Goal: Task Accomplishment & Management: Use online tool/utility

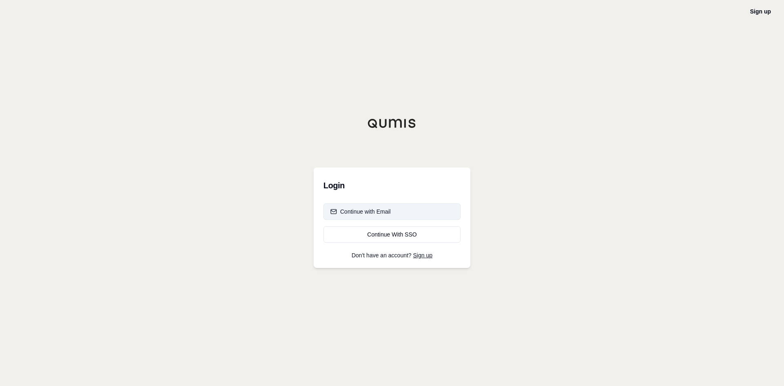
click at [354, 210] on div "Continue with Email" at bounding box center [361, 212] width 60 height 8
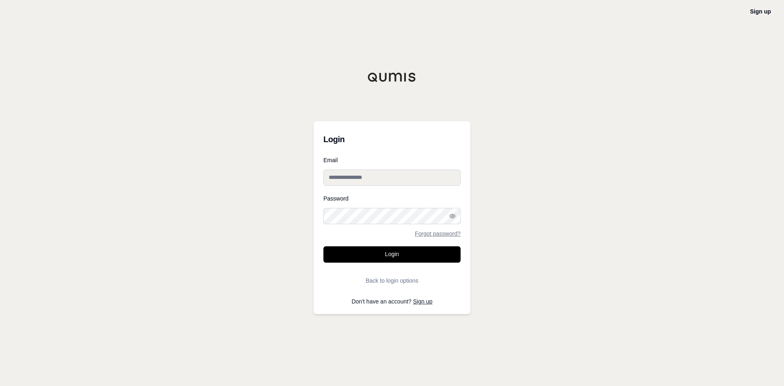
click at [382, 181] on input "Email" at bounding box center [392, 178] width 137 height 16
type input "**********"
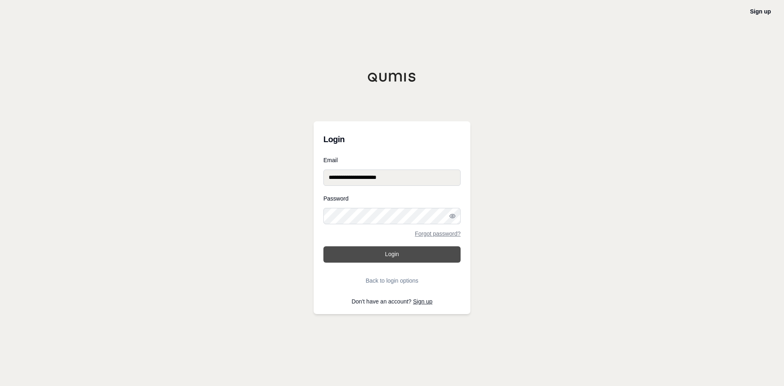
click at [372, 254] on button "Login" at bounding box center [392, 254] width 137 height 16
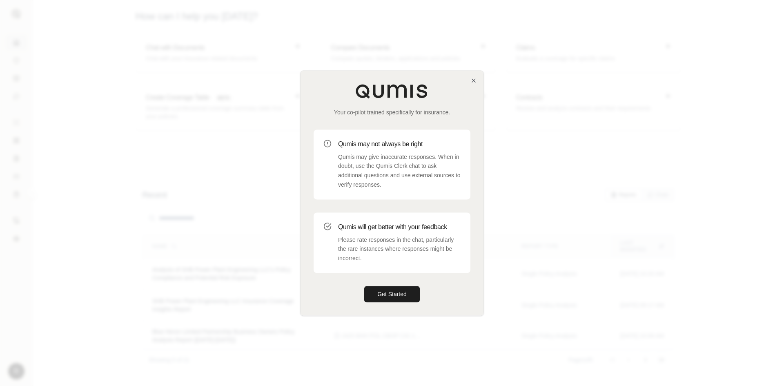
click at [188, 52] on div at bounding box center [392, 193] width 784 height 386
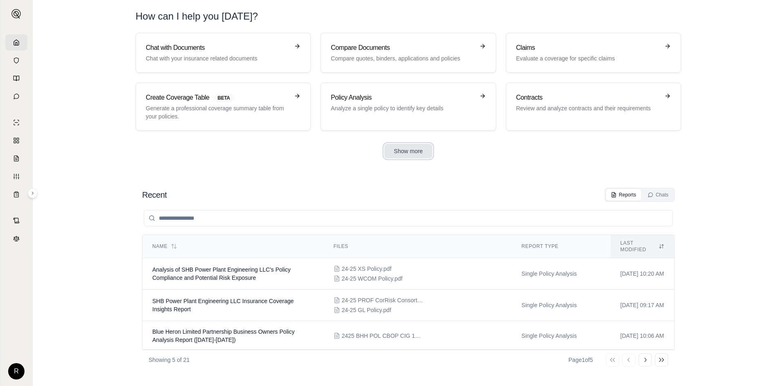
click at [403, 152] on button "Show more" at bounding box center [408, 151] width 49 height 15
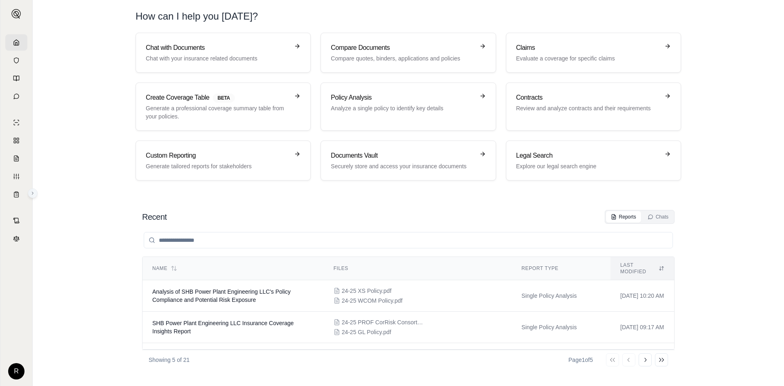
click at [33, 194] on icon at bounding box center [32, 193] width 1 height 2
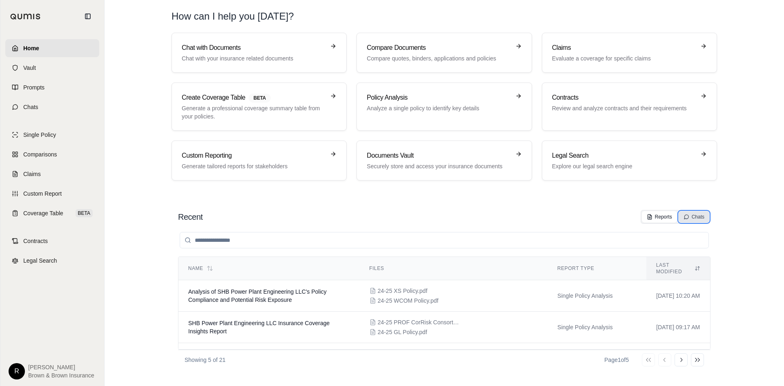
click at [690, 215] on div "Chats" at bounding box center [694, 217] width 21 height 7
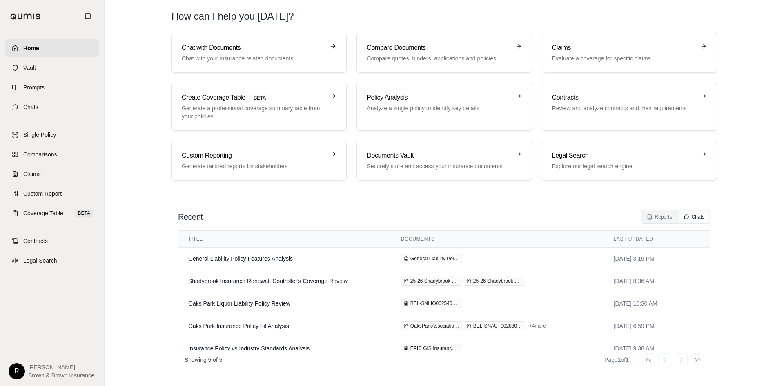
click at [149, 135] on section "Chat with Documents Chat with your insurance related documents Compare Document…" at bounding box center [444, 113] width 673 height 161
click at [50, 132] on span "Single Policy" at bounding box center [39, 135] width 33 height 8
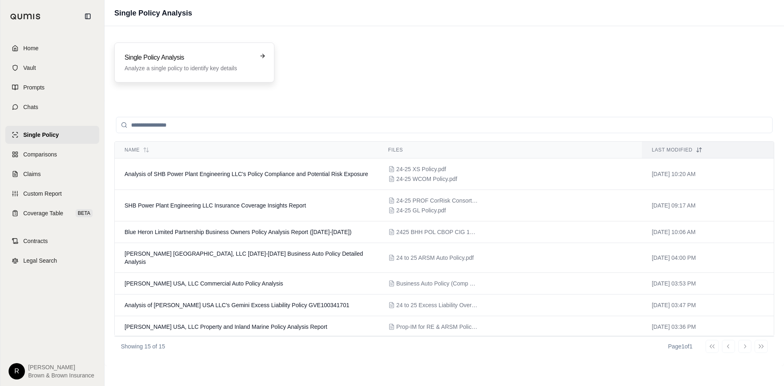
click at [251, 62] on h3 "Single Policy Analysis" at bounding box center [189, 58] width 128 height 10
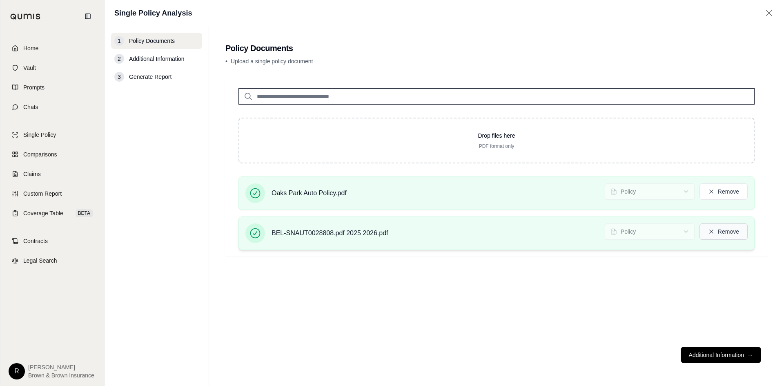
click at [735, 230] on button "Remove" at bounding box center [724, 231] width 48 height 16
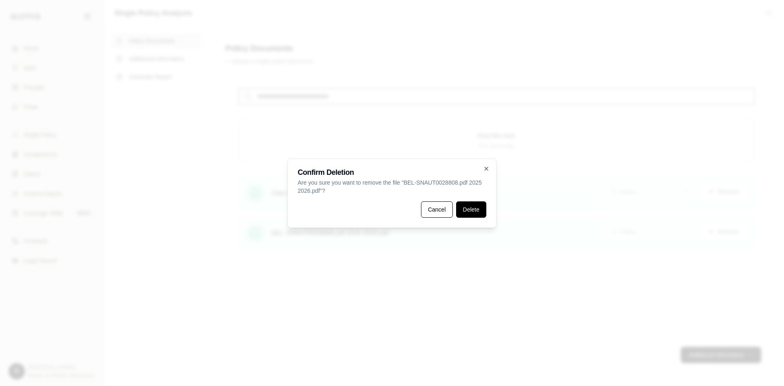
click at [469, 210] on button "Delete" at bounding box center [471, 209] width 30 height 16
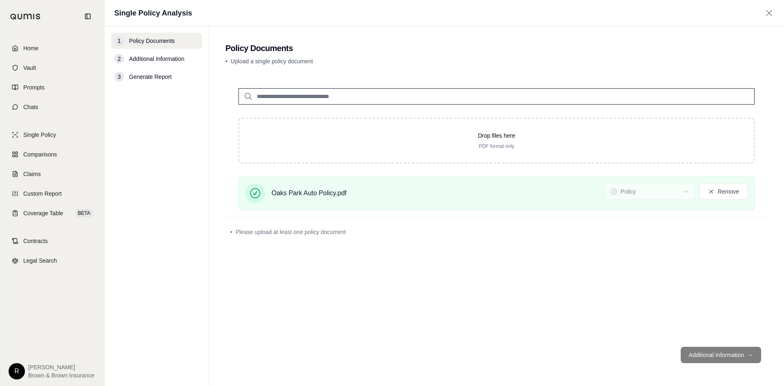
click at [700, 356] on footer "Additional Information →" at bounding box center [497, 354] width 543 height 29
click at [661, 276] on div "Drop files here PDF format only Oaks Park Auto Policy.pdf Policy Remove • Pleas…" at bounding box center [497, 207] width 543 height 265
click at [740, 355] on footer "Additional Information →" at bounding box center [497, 354] width 543 height 29
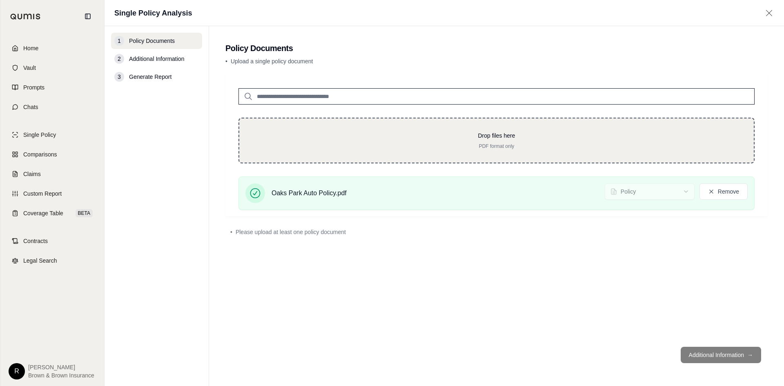
click at [608, 132] on p "Drop files here" at bounding box center [496, 136] width 489 height 8
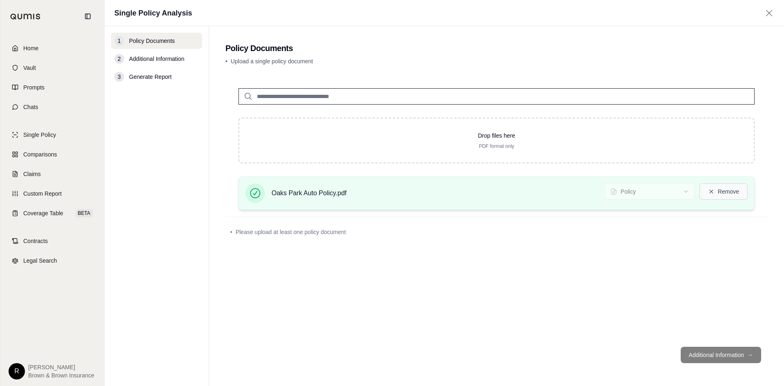
click at [713, 194] on icon at bounding box center [711, 191] width 7 height 7
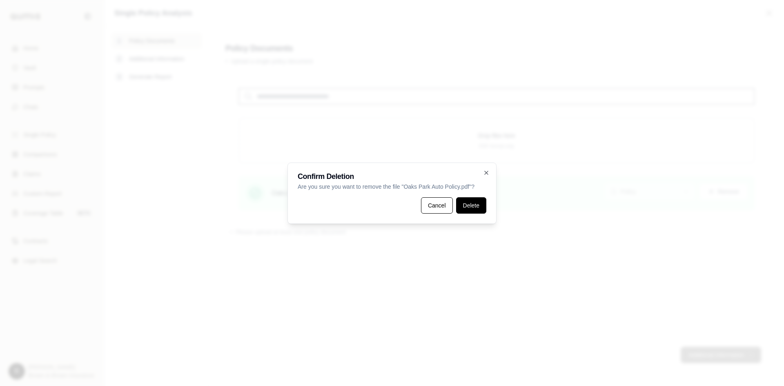
click at [469, 204] on button "Delete" at bounding box center [471, 205] width 30 height 16
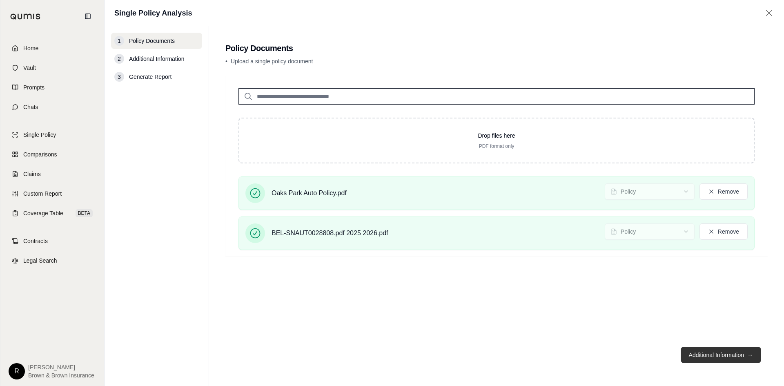
click at [735, 355] on button "Additional Information →" at bounding box center [721, 355] width 80 height 16
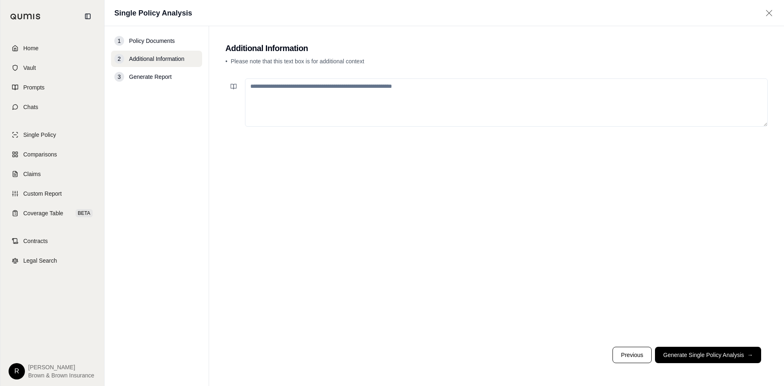
click at [315, 91] on textarea at bounding box center [506, 102] width 523 height 48
paste textarea "**********"
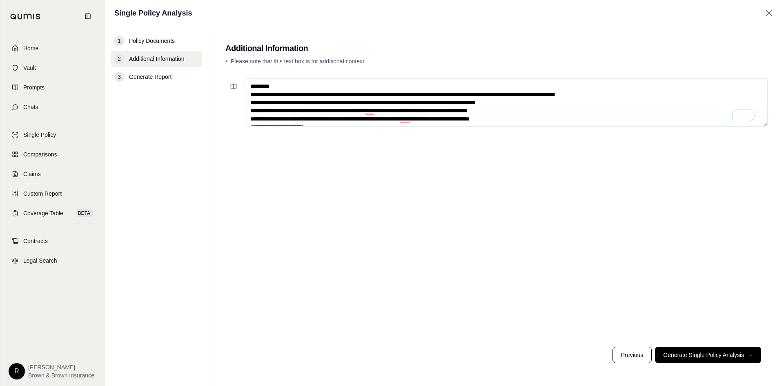
type textarea "**********"
drag, startPoint x: 739, startPoint y: 118, endPoint x: 771, endPoint y: 157, distance: 51.4
click at [771, 158] on html "**********" at bounding box center [392, 223] width 784 height 447
drag, startPoint x: 746, startPoint y: 116, endPoint x: 729, endPoint y: 120, distance: 17.5
click at [729, 120] on div "3" at bounding box center [738, 115] width 33 height 13
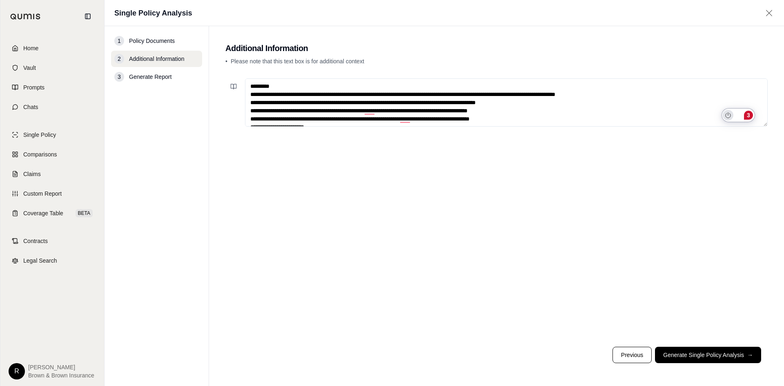
click at [729, 117] on icon "Turn off Grammarly on this website" at bounding box center [729, 115] width 6 height 6
click at [717, 90] on button "Yes, for this session" at bounding box center [717, 96] width 102 height 13
click at [715, 356] on button "Generate Single Policy Analysis →" at bounding box center [708, 355] width 106 height 16
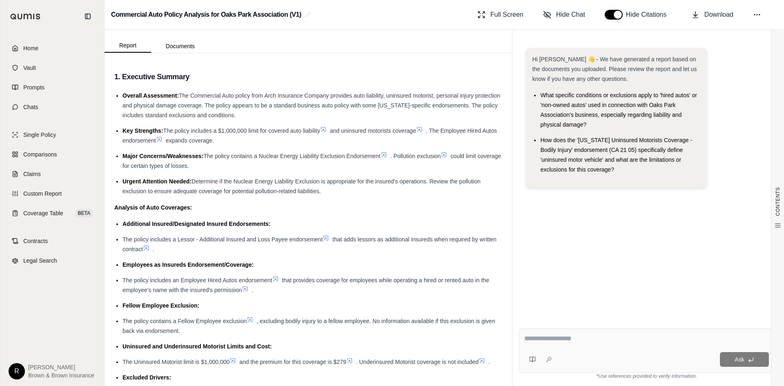
click at [438, 15] on div "Commercial Auto Policy Analysis for Oaks Park Association (V1) Full Screen Hide…" at bounding box center [445, 15] width 680 height 30
click at [447, 156] on icon at bounding box center [444, 155] width 7 height 7
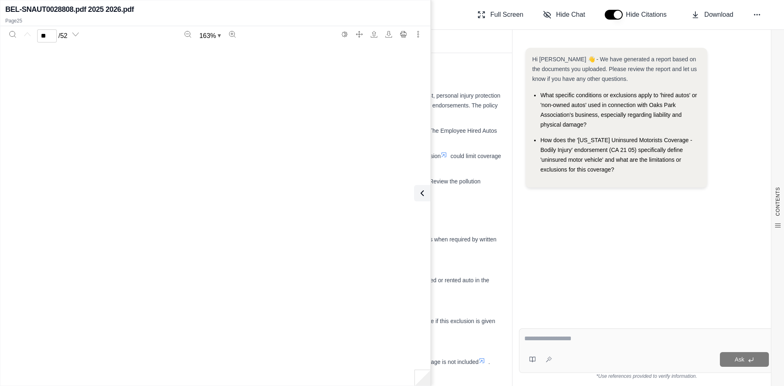
type input "**"
click at [458, 16] on div "Commercial Auto Policy Analysis for Oaks Park Association (V1) Full Screen Hide…" at bounding box center [445, 15] width 680 height 30
click at [422, 194] on icon at bounding box center [421, 193] width 10 height 10
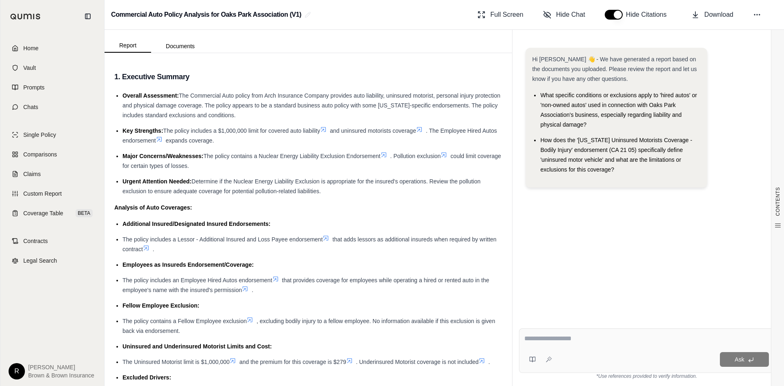
click at [567, 340] on textarea at bounding box center [647, 339] width 245 height 10
type textarea "**********"
click at [602, 256] on div "Hi [PERSON_NAME] 👋 - We have generated a report based on the documents you uplo…" at bounding box center [646, 178] width 255 height 274
click at [743, 362] on span "Ask" at bounding box center [739, 359] width 9 height 7
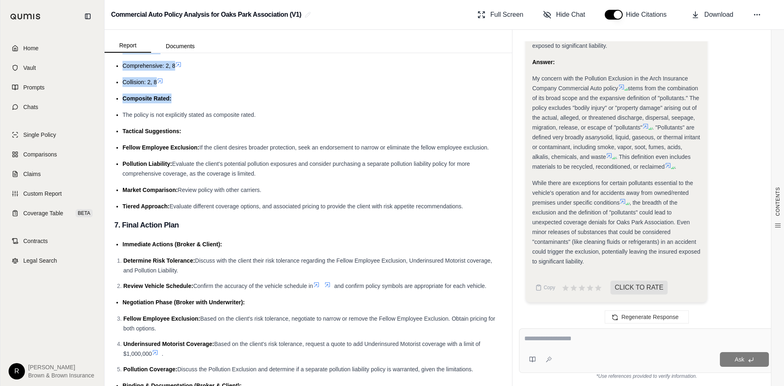
scroll to position [3841, 0]
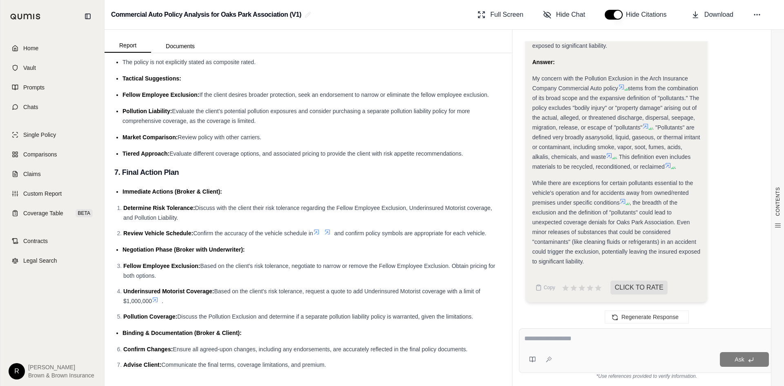
drag, startPoint x: 113, startPoint y: 76, endPoint x: 336, endPoint y: 405, distance: 397.7
click at [336, 386] on html "Home Vault Prompts Chats Single Policy Comparisons Claims Custom Report Coverag…" at bounding box center [392, 223] width 784 height 447
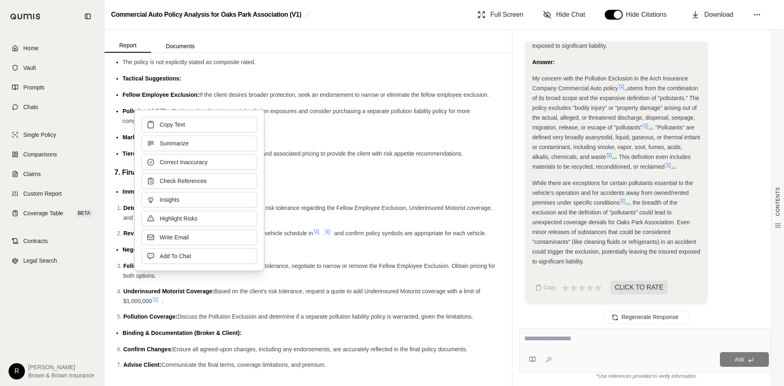
drag, startPoint x: 241, startPoint y: 135, endPoint x: 357, endPoint y: 76, distance: 130.5
click at [357, 76] on div "Tactical Suggestions:" at bounding box center [313, 79] width 380 height 10
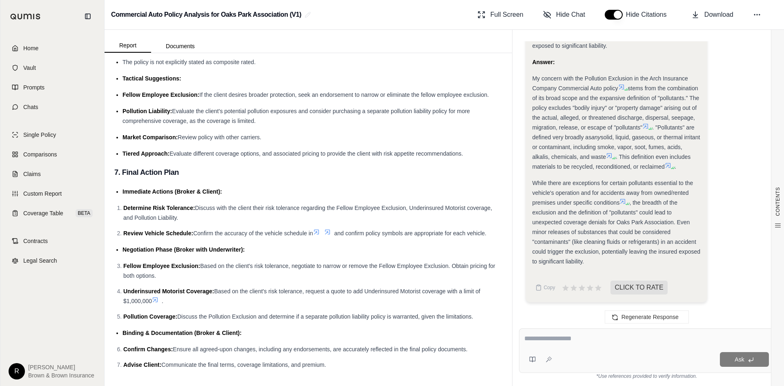
click at [311, 307] on ol "Fellow Employee Exclusion: Based on the client's risk tolerance, negotiate to n…" at bounding box center [308, 291] width 388 height 60
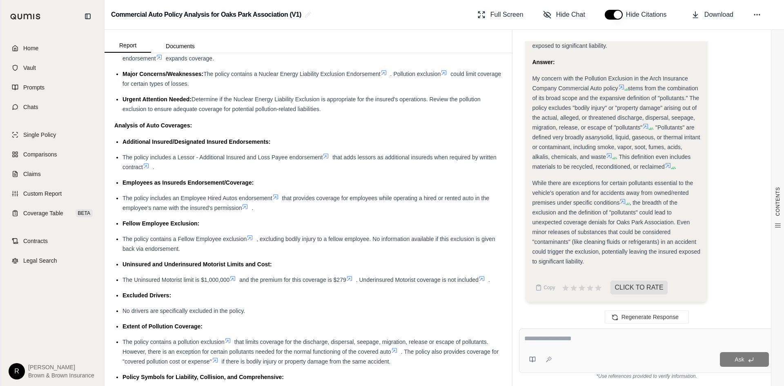
scroll to position [0, 0]
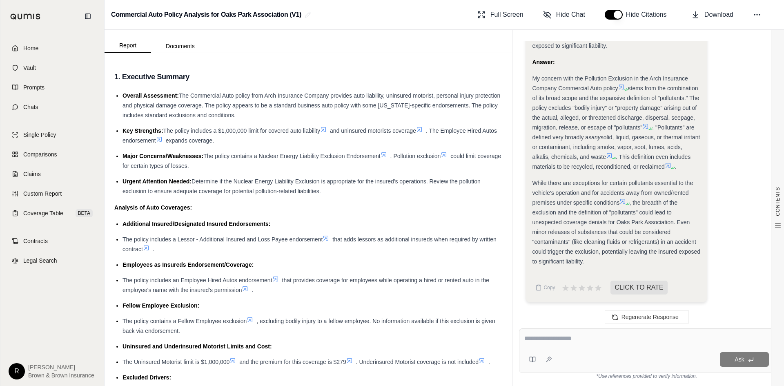
drag, startPoint x: 349, startPoint y: 367, endPoint x: 111, endPoint y: 72, distance: 379.5
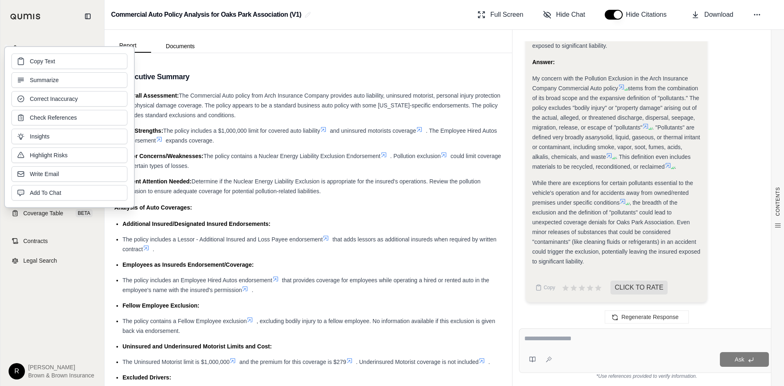
click at [214, 74] on h3 "1. Executive Summary" at bounding box center [308, 76] width 388 height 15
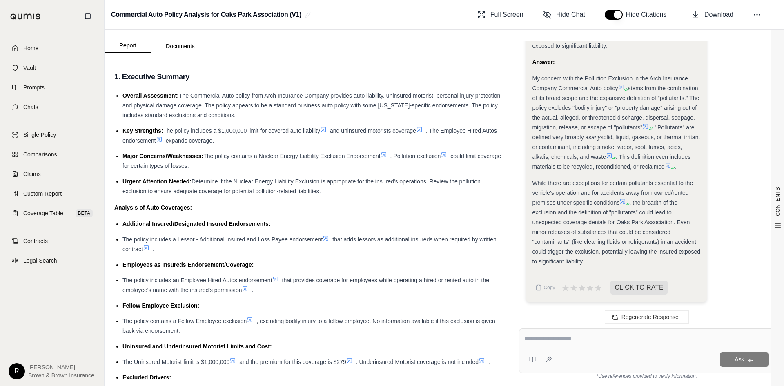
click at [244, 74] on h3 "1. Executive Summary" at bounding box center [308, 76] width 388 height 15
click at [270, 120] on li "Overall Assessment: The Commercial Auto policy from Arch Insurance Company prov…" at bounding box center [313, 105] width 380 height 29
drag, startPoint x: 112, startPoint y: 64, endPoint x: 119, endPoint y: 61, distance: 8.0
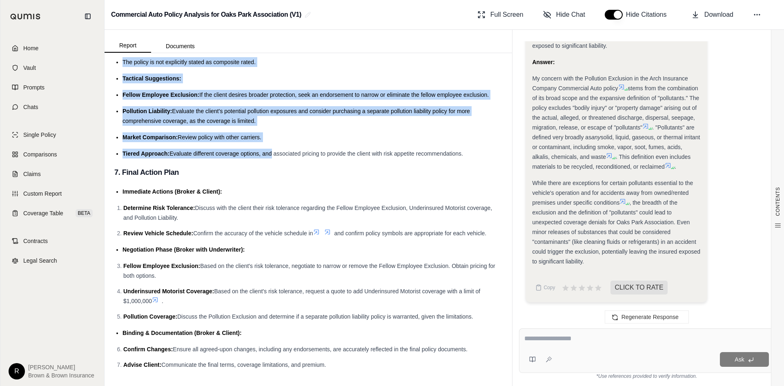
scroll to position [3841, 0]
drag, startPoint x: 110, startPoint y: 61, endPoint x: 369, endPoint y: 361, distance: 396.5
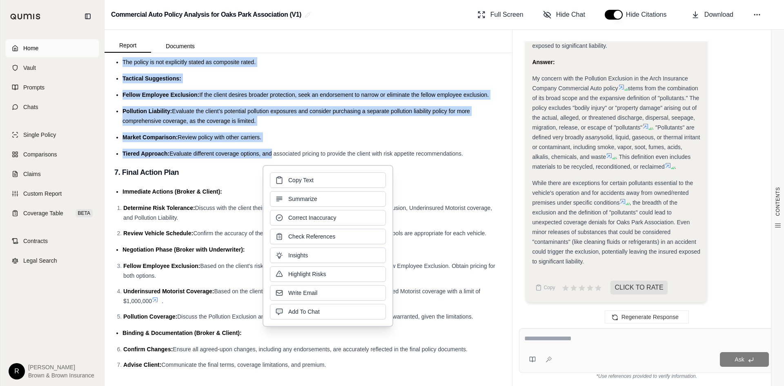
click at [35, 44] on link "Home" at bounding box center [52, 48] width 94 height 18
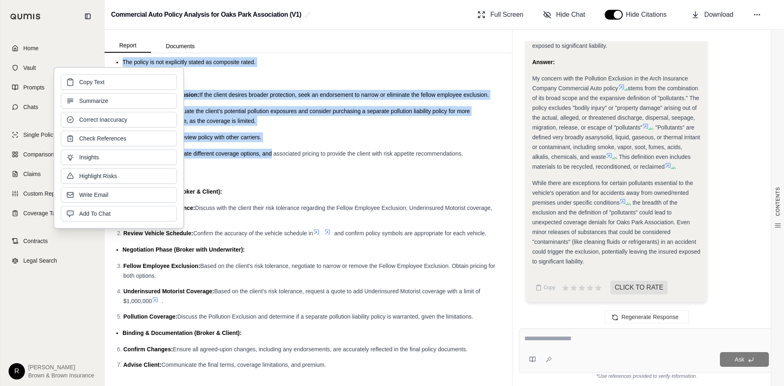
drag, startPoint x: 160, startPoint y: 93, endPoint x: 144, endPoint y: 83, distance: 18.9
click at [144, 83] on button "Copy Text" at bounding box center [119, 82] width 116 height 16
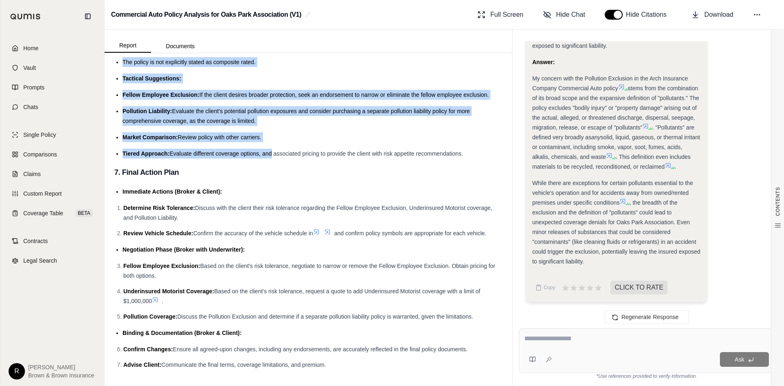
click at [384, 189] on li "Immediate Actions (Broker & Client):" at bounding box center [313, 192] width 380 height 10
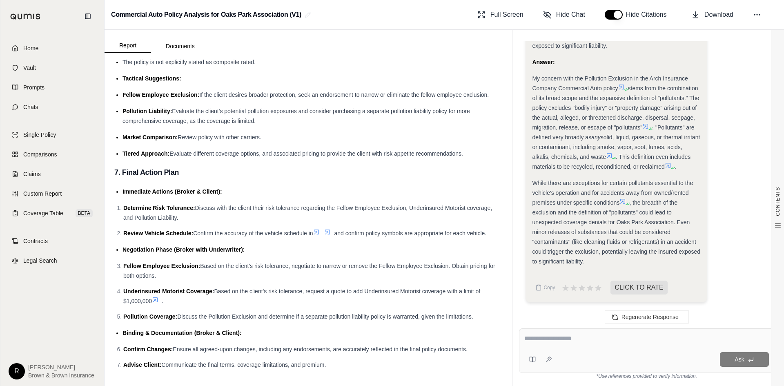
click at [389, 40] on div "Report Documents" at bounding box center [309, 41] width 408 height 23
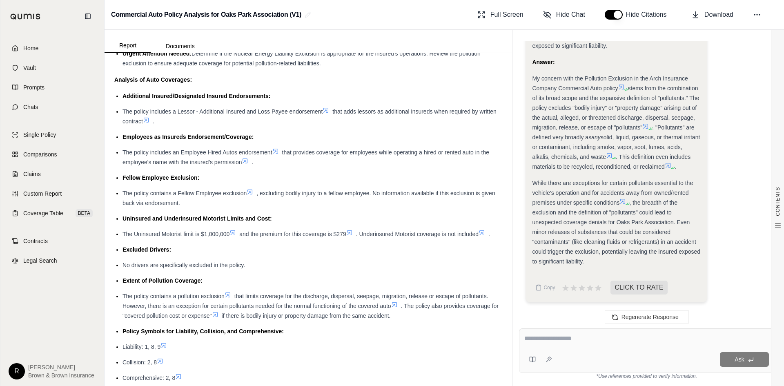
scroll to position [0, 0]
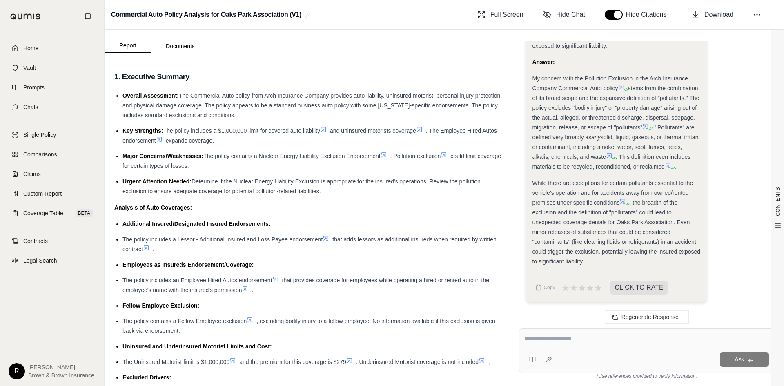
drag, startPoint x: 235, startPoint y: 168, endPoint x: 116, endPoint y: 154, distance: 120.6
click at [116, 154] on ul "Overall Assessment: The Commercial Auto policy from Arch Insurance Company prov…" at bounding box center [308, 143] width 388 height 105
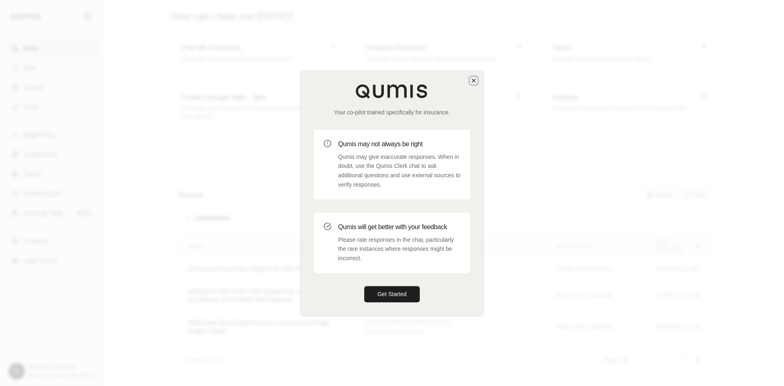
click at [473, 80] on icon "button" at bounding box center [474, 80] width 7 height 7
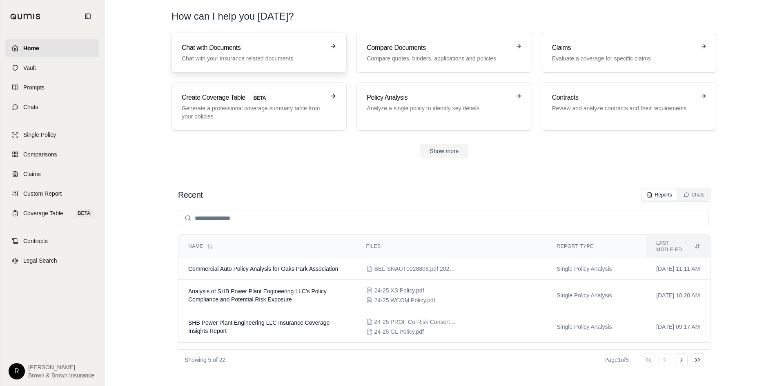
click at [249, 63] on link "Chat with Documents Chat with your insurance related documents" at bounding box center [259, 53] width 175 height 40
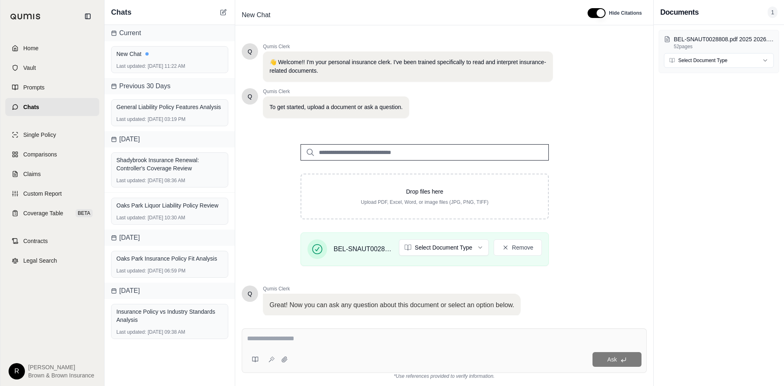
click at [295, 340] on textarea at bounding box center [444, 339] width 395 height 10
type textarea "*"
click at [340, 339] on textarea at bounding box center [444, 339] width 395 height 10
paste textarea "**********"
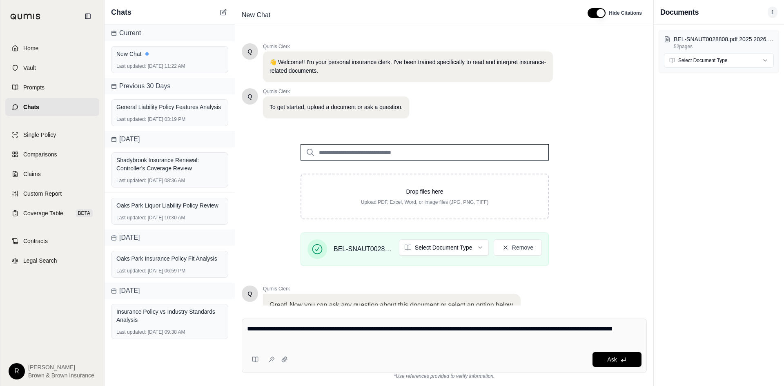
type textarea "**********"
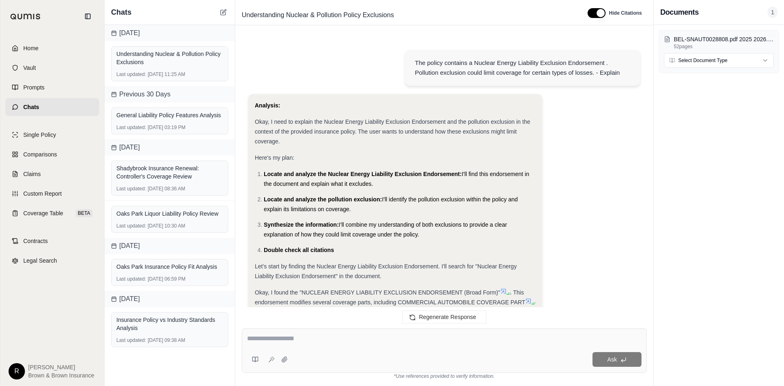
scroll to position [610, 0]
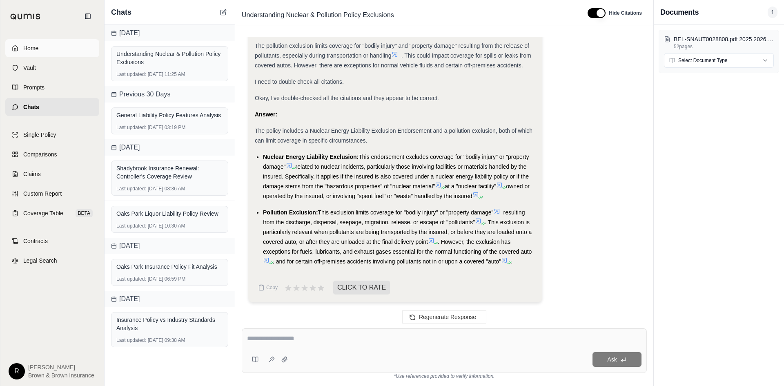
click at [45, 43] on link "Home" at bounding box center [52, 48] width 94 height 18
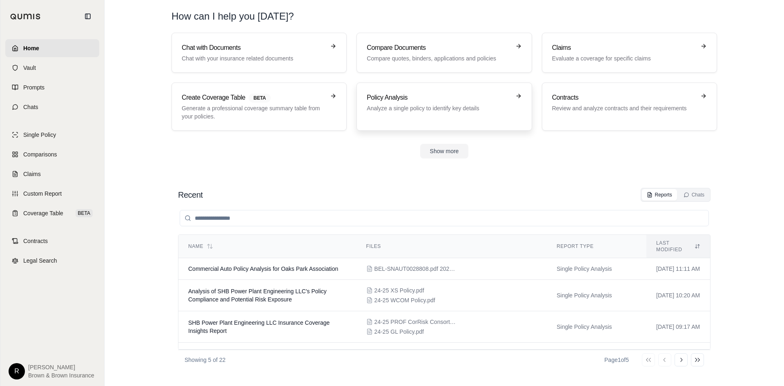
click at [440, 116] on div "Policy Analysis Analyze a single policy to identify key details" at bounding box center [444, 107] width 155 height 28
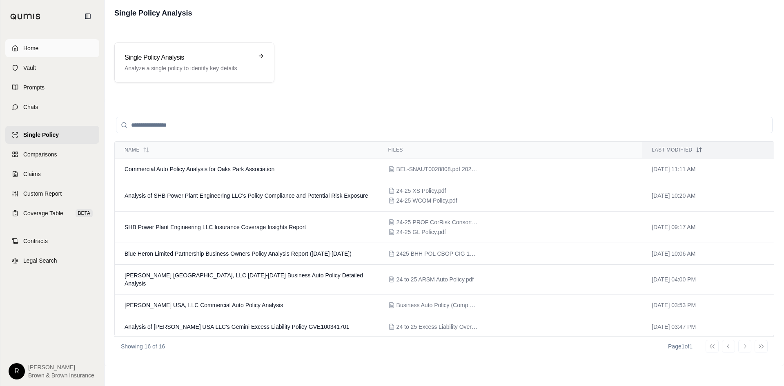
click at [34, 46] on span "Home" at bounding box center [30, 48] width 15 height 8
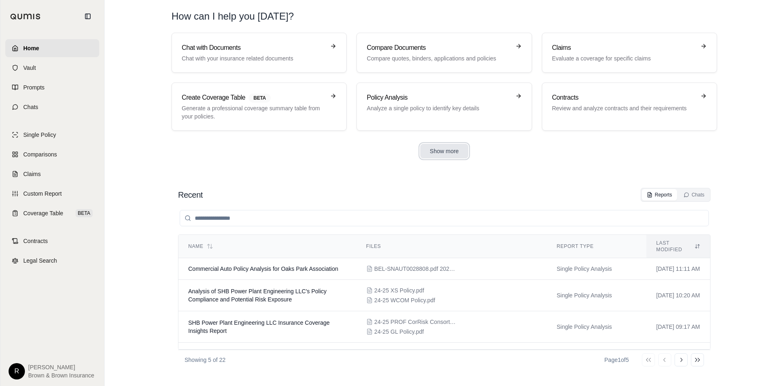
click at [429, 152] on button "Show more" at bounding box center [444, 151] width 49 height 15
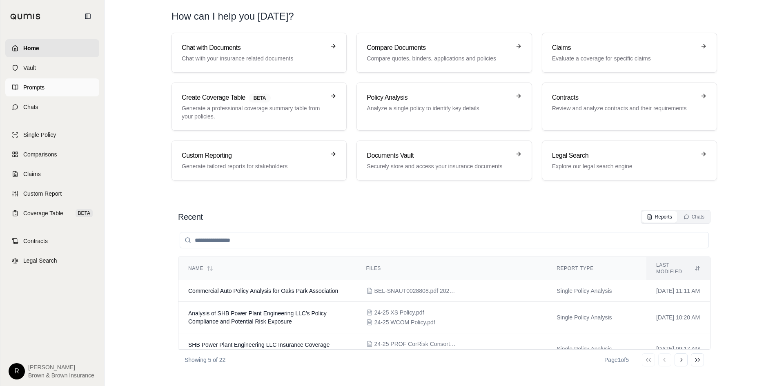
click at [38, 81] on link "Prompts" at bounding box center [52, 87] width 94 height 18
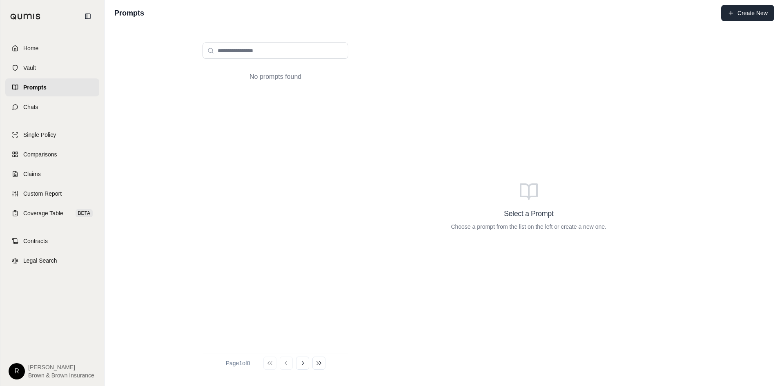
click at [736, 10] on button "Create New" at bounding box center [748, 13] width 53 height 16
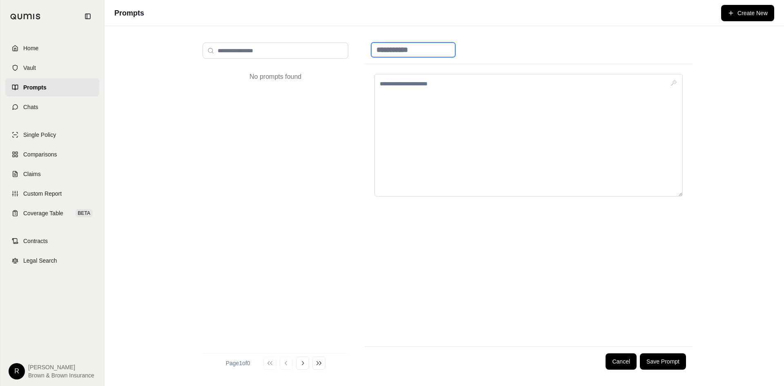
click at [385, 48] on input at bounding box center [413, 49] width 84 height 15
type input "**********"
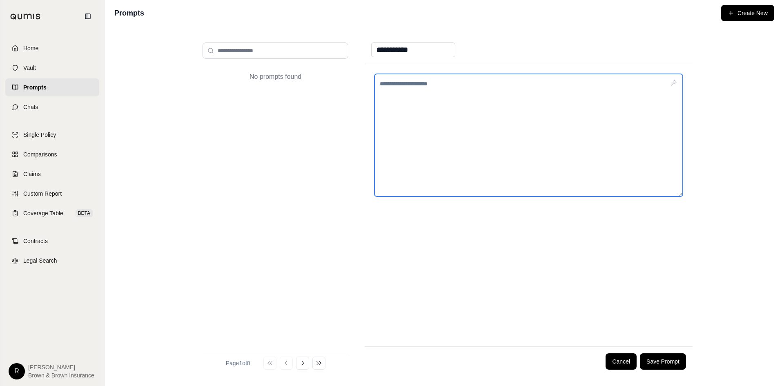
click at [427, 143] on textarea at bounding box center [529, 135] width 308 height 123
paste textarea "**********"
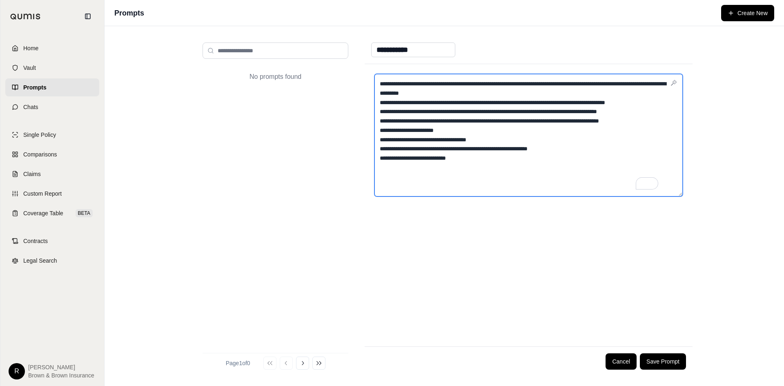
scroll to position [2, 0]
type textarea "**********"
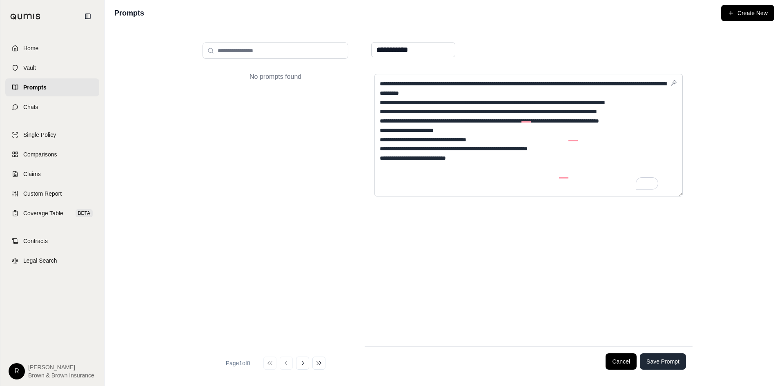
click at [659, 362] on button "Save Prompt" at bounding box center [663, 361] width 46 height 16
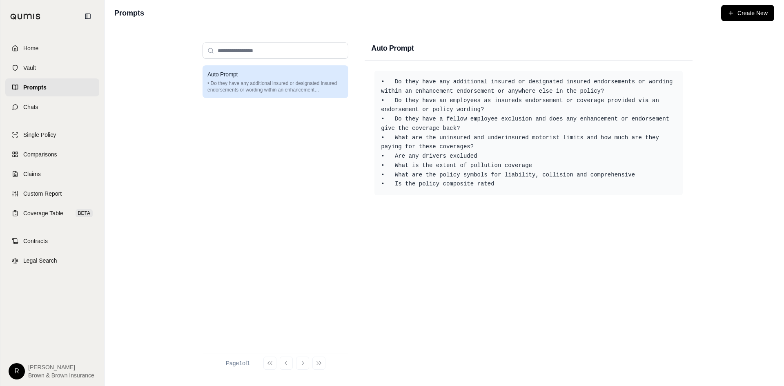
click at [263, 159] on div "Auto Prompt • Do they have any additional insured or designated insured endorse…" at bounding box center [276, 205] width 146 height 281
click at [741, 17] on button "Create New" at bounding box center [748, 13] width 53 height 16
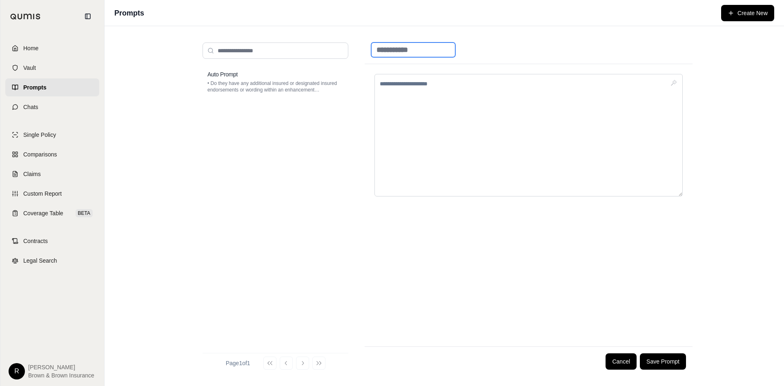
click at [414, 50] on input at bounding box center [413, 49] width 84 height 15
type input "**********"
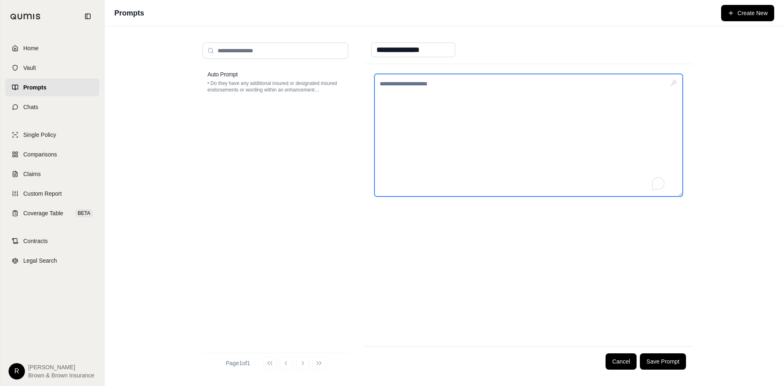
click at [400, 86] on textarea "To enrich screen reader interactions, please activate Accessibility in Grammarl…" at bounding box center [529, 135] width 308 height 123
paste textarea "**********"
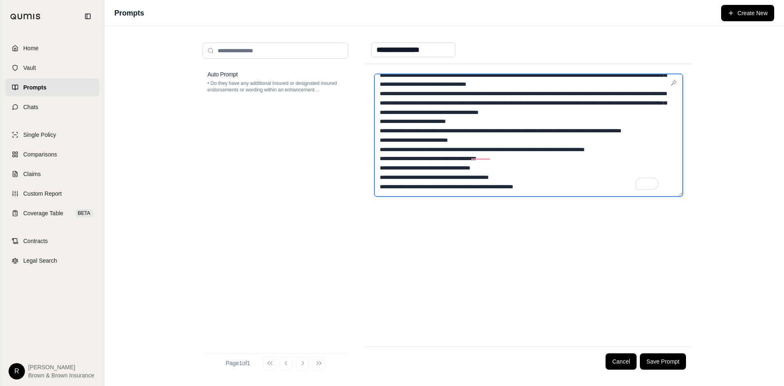
scroll to position [77, 0]
type textarea "**********"
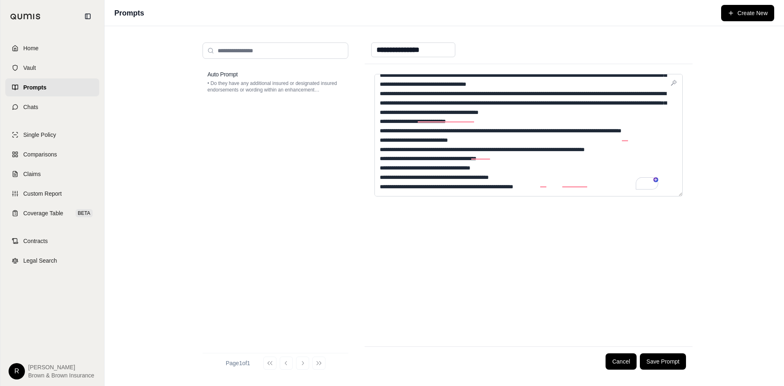
click at [445, 252] on div at bounding box center [529, 205] width 328 height 282
click at [667, 354] on button "Save Prompt" at bounding box center [663, 361] width 46 height 16
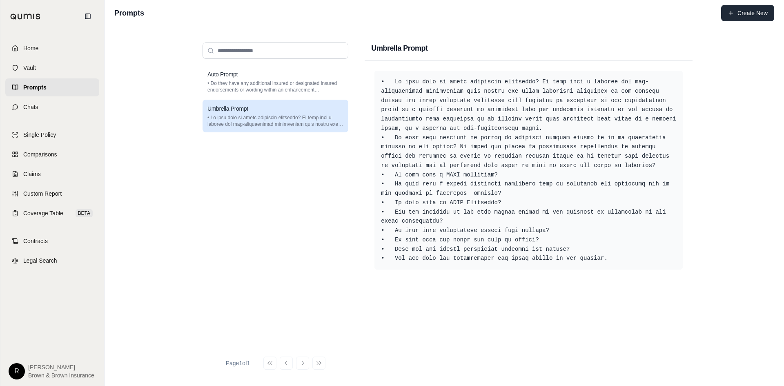
click at [741, 13] on button "Create New" at bounding box center [748, 13] width 53 height 16
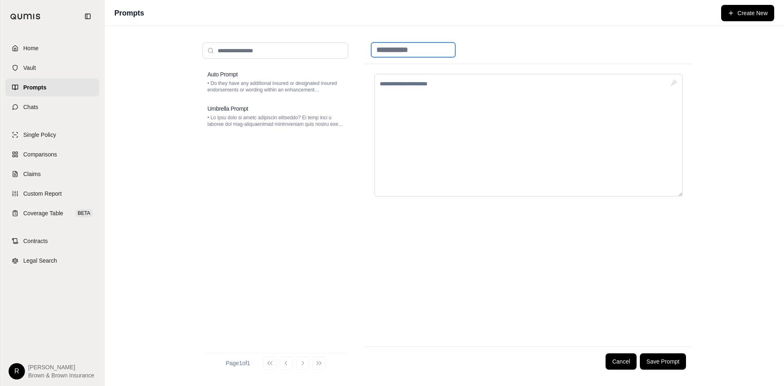
click at [427, 55] on input at bounding box center [413, 49] width 84 height 15
type input "**********"
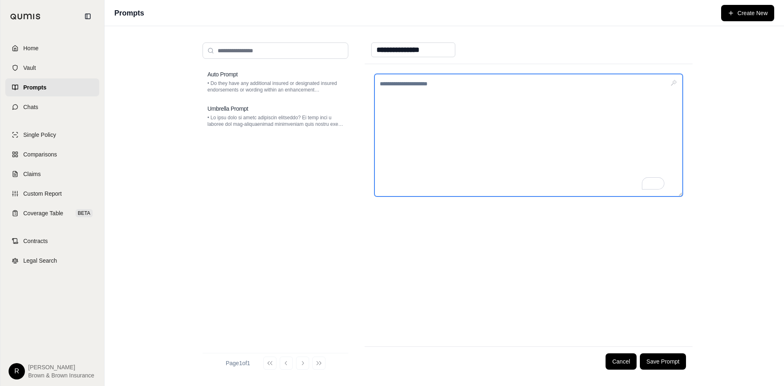
paste textarea "**********"
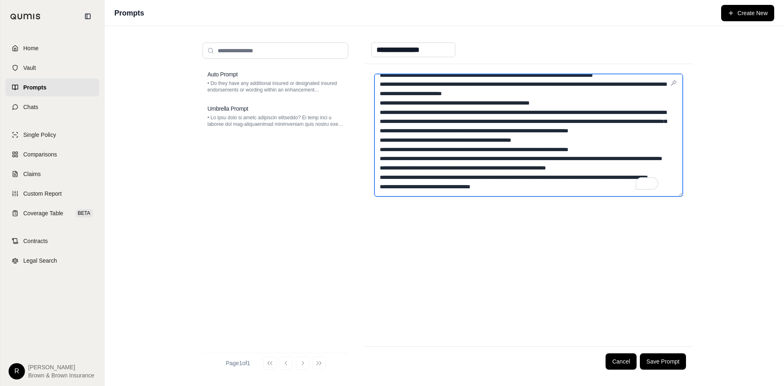
scroll to position [179, 0]
type textarea "**********"
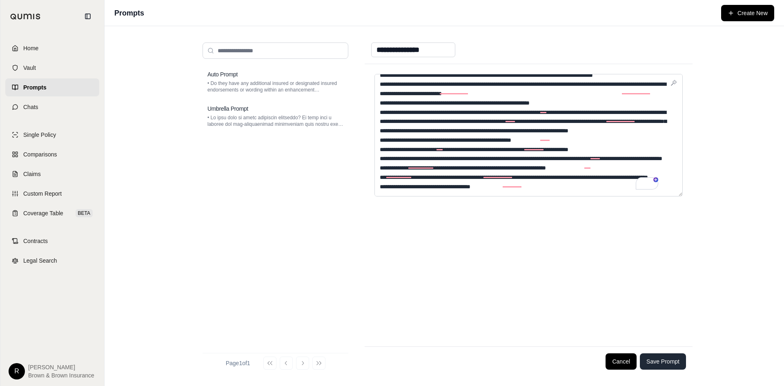
click at [670, 360] on button "Save Prompt" at bounding box center [663, 361] width 46 height 16
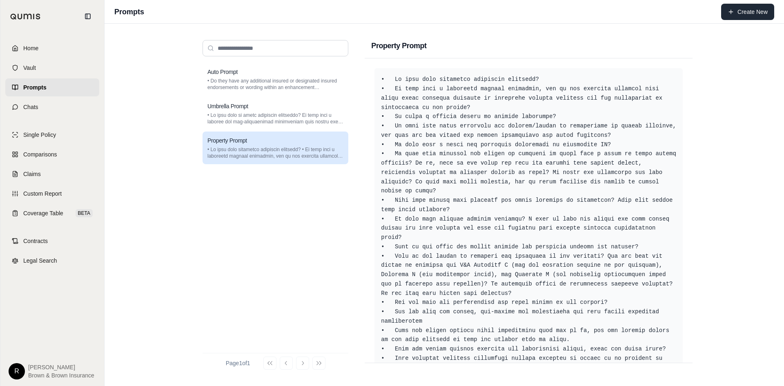
click at [740, 17] on button "Create New" at bounding box center [748, 12] width 53 height 16
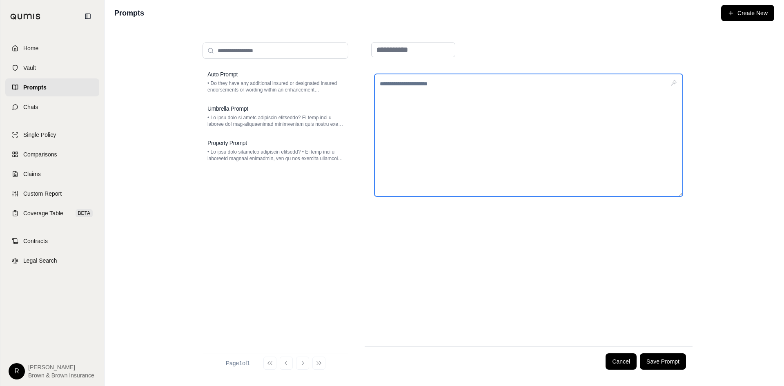
click at [455, 92] on textarea at bounding box center [529, 135] width 308 height 123
paste textarea "**********"
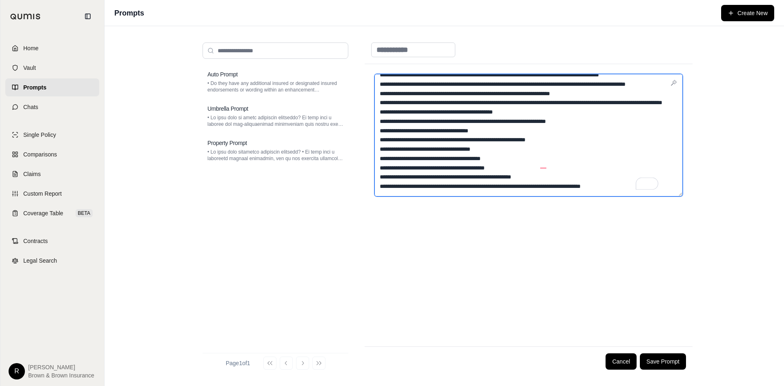
scroll to position [244, 0]
type textarea "**********"
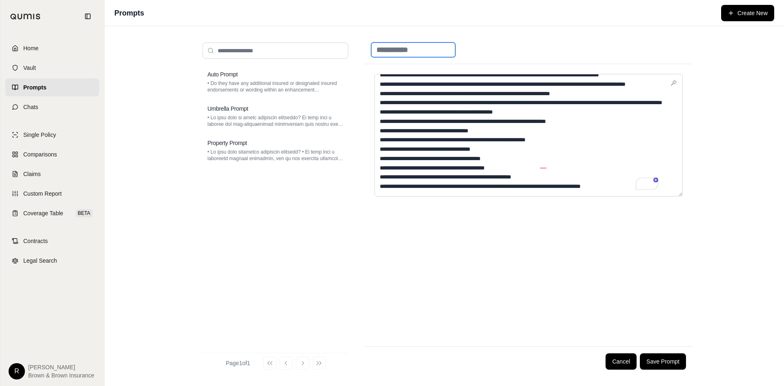
click at [428, 48] on input at bounding box center [413, 49] width 84 height 15
type input "**********"
click at [658, 361] on button "Save Prompt" at bounding box center [663, 361] width 46 height 16
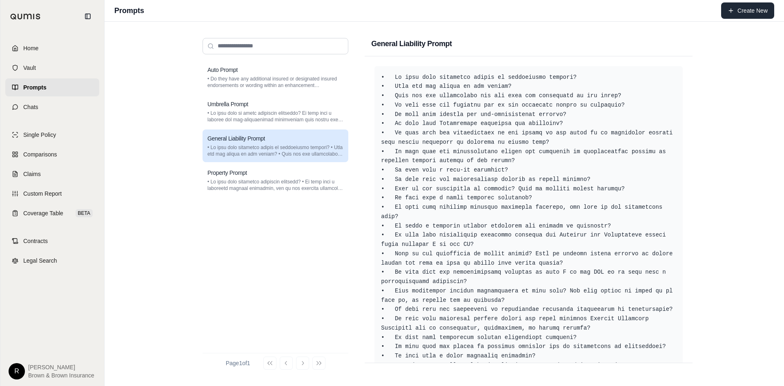
click at [757, 11] on button "Create New" at bounding box center [748, 10] width 53 height 16
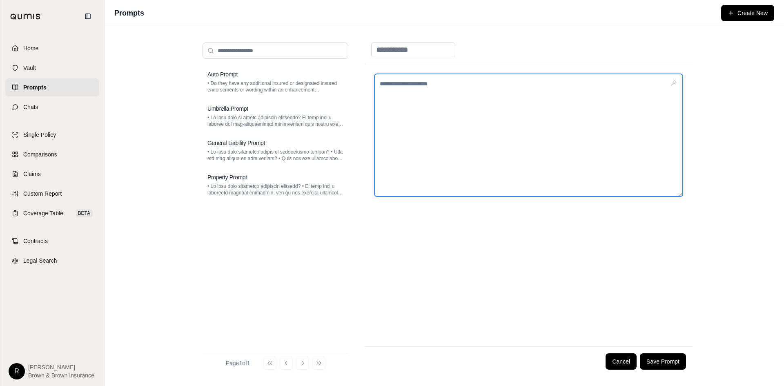
click at [425, 87] on textarea at bounding box center [529, 135] width 308 height 123
paste textarea "**********"
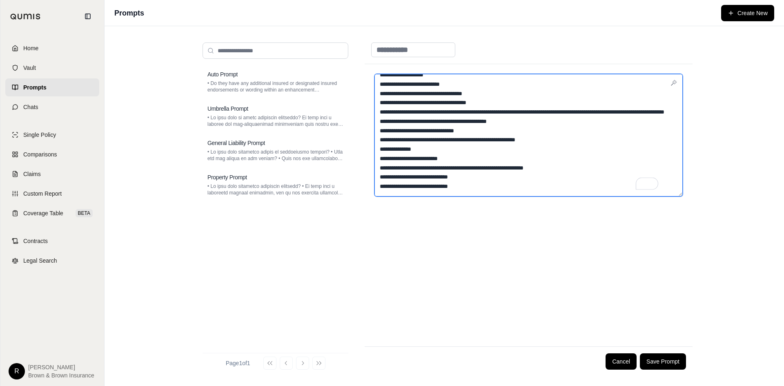
scroll to position [802, 0]
type textarea "**********"
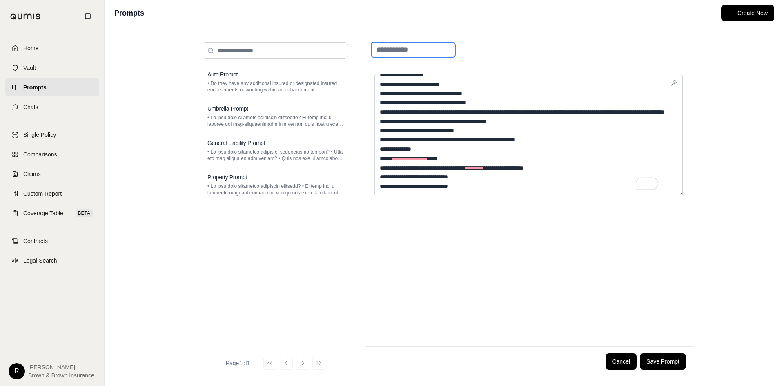
click at [406, 50] on input at bounding box center [413, 49] width 84 height 15
type input "**********"
click at [648, 223] on div at bounding box center [529, 205] width 328 height 282
click at [656, 366] on button "Save Prompt" at bounding box center [663, 361] width 46 height 16
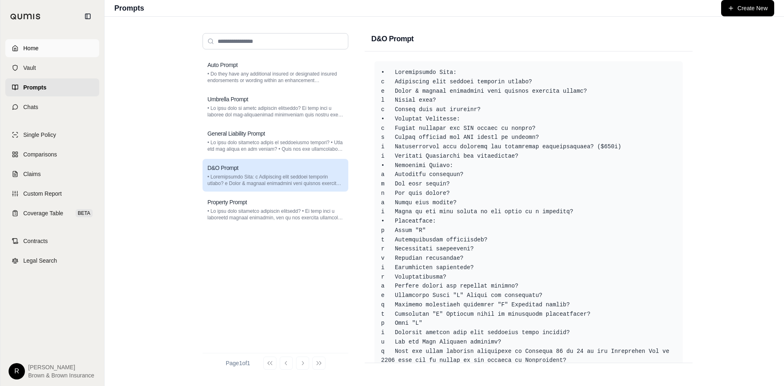
click at [35, 46] on span "Home" at bounding box center [30, 48] width 15 height 8
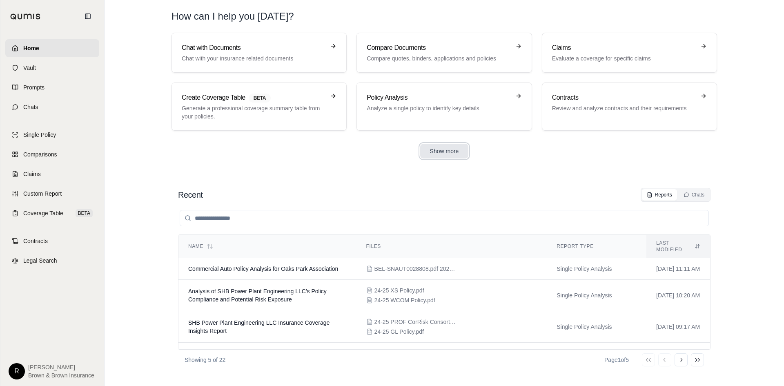
click at [439, 147] on button "Show more" at bounding box center [444, 151] width 49 height 15
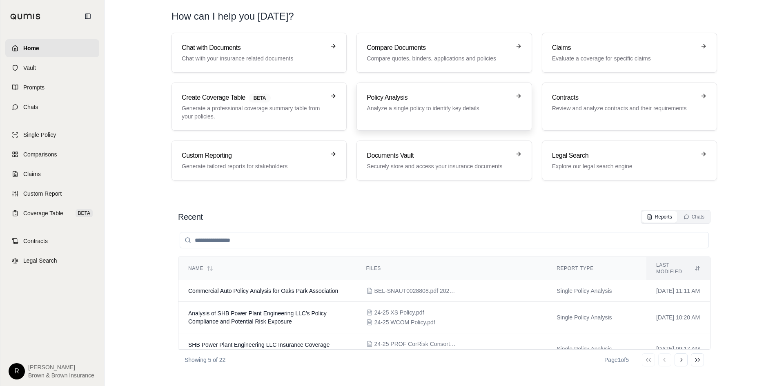
click at [424, 103] on div "Policy Analysis Analyze a single policy to identify key details" at bounding box center [438, 103] width 143 height 20
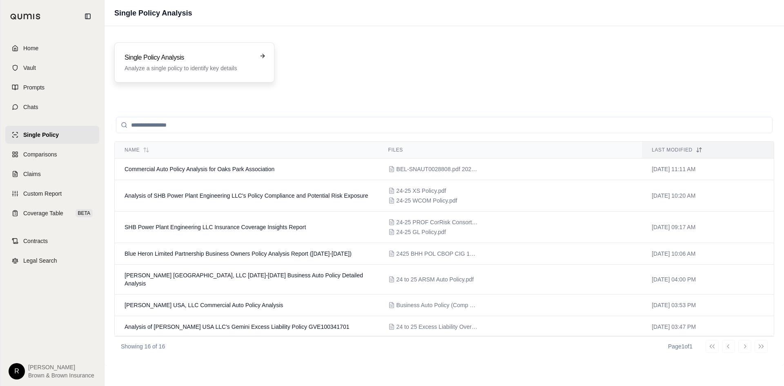
click at [153, 66] on p "Analyze a single policy to identify key details" at bounding box center [189, 68] width 128 height 8
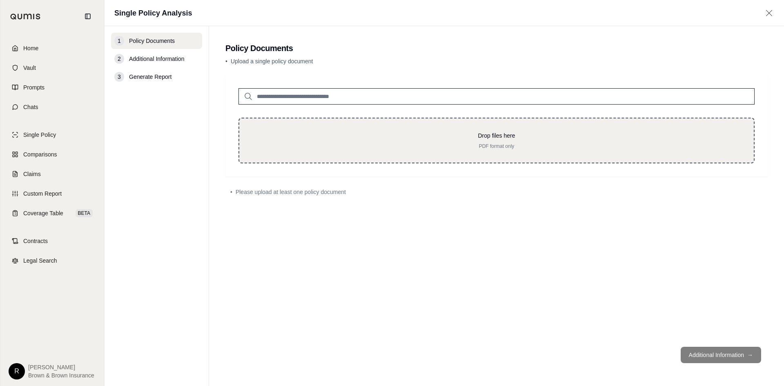
click at [494, 148] on p "PDF format only" at bounding box center [496, 146] width 489 height 7
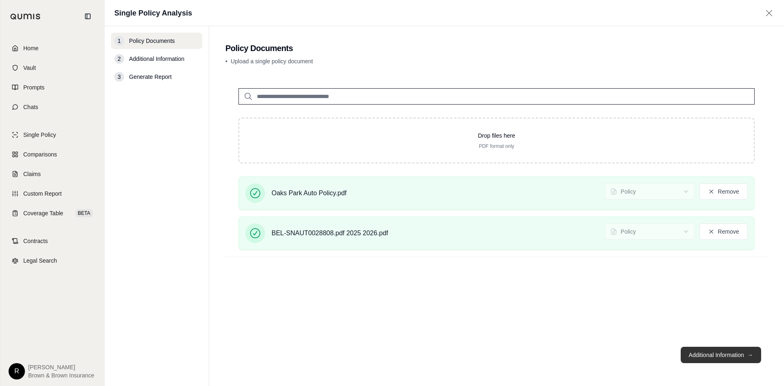
click at [716, 355] on button "Additional Information →" at bounding box center [721, 355] width 80 height 16
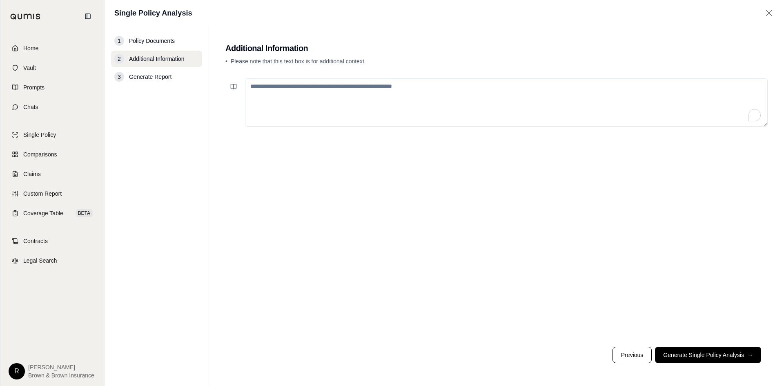
paste textarea "**********"
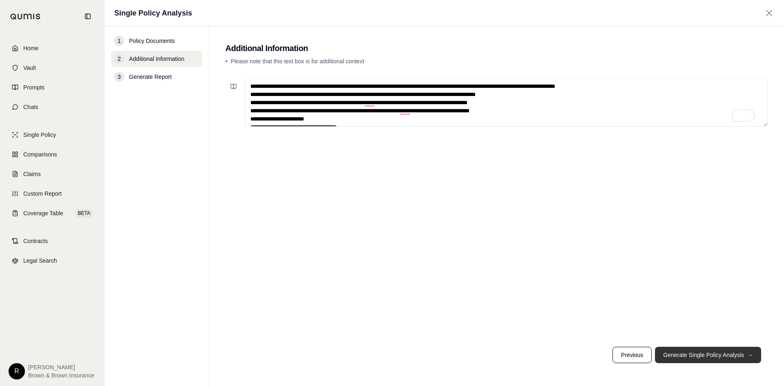
type textarea "**********"
click at [692, 356] on button "Generate Single Policy Analysis →" at bounding box center [708, 355] width 106 height 16
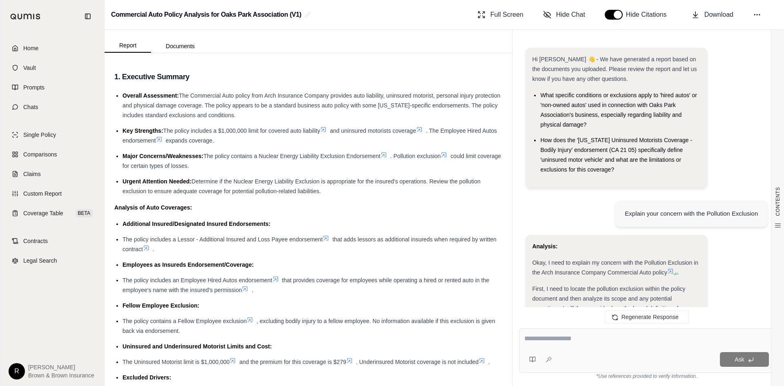
scroll to position [815, 0]
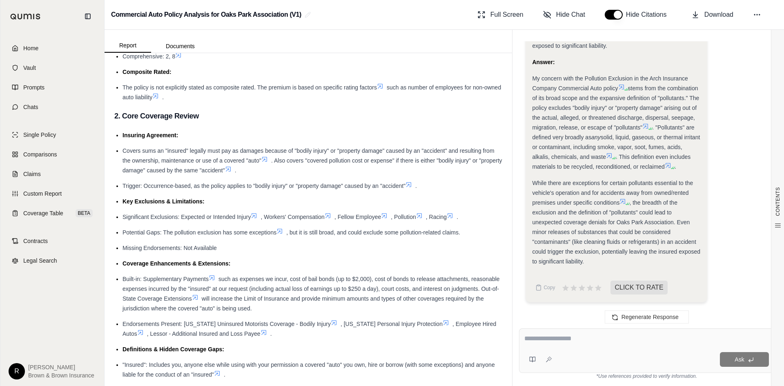
scroll to position [490, 0]
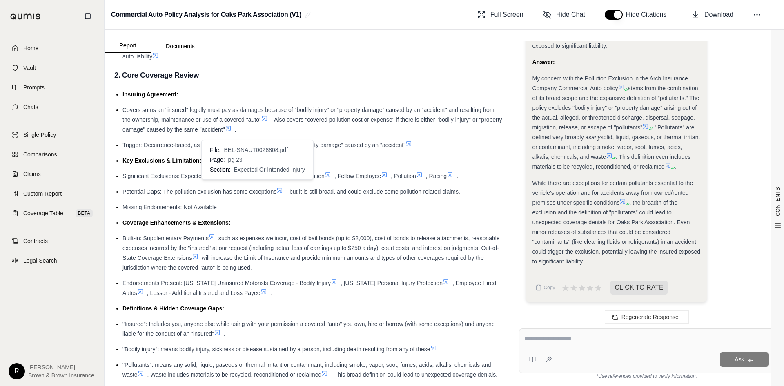
click at [255, 178] on icon at bounding box center [254, 175] width 7 height 7
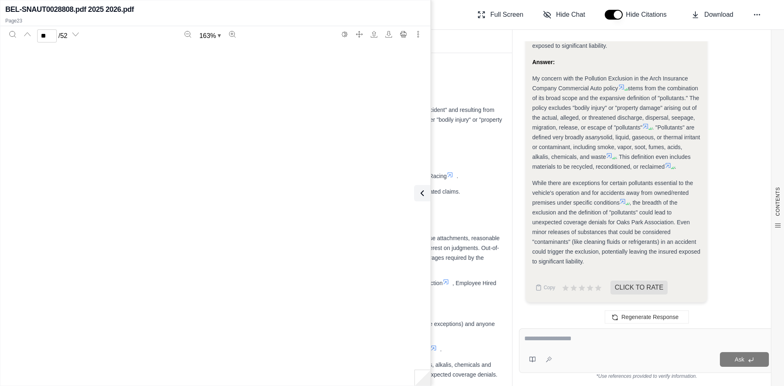
type input "**"
click at [449, 147] on ul "Insuring Agreement: Covers sums an "insured" legally must pay as damages becaus…" at bounding box center [308, 234] width 388 height 290
click at [420, 194] on icon at bounding box center [421, 193] width 10 height 10
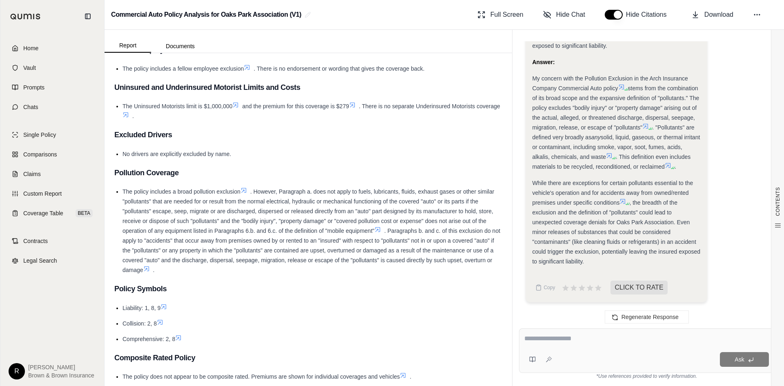
scroll to position [981, 0]
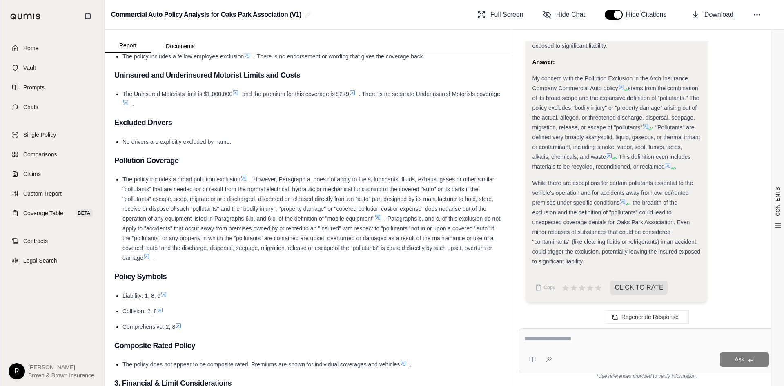
click at [539, 343] on textarea at bounding box center [647, 339] width 245 height 10
type textarea "**********"
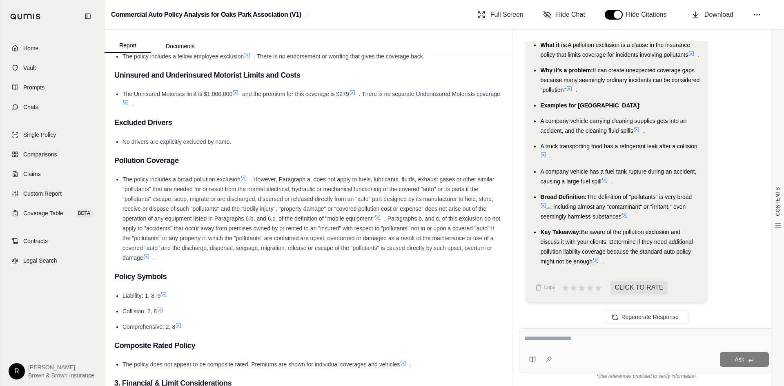
scroll to position [1810, 0]
click at [564, 339] on textarea at bounding box center [647, 339] width 245 height 10
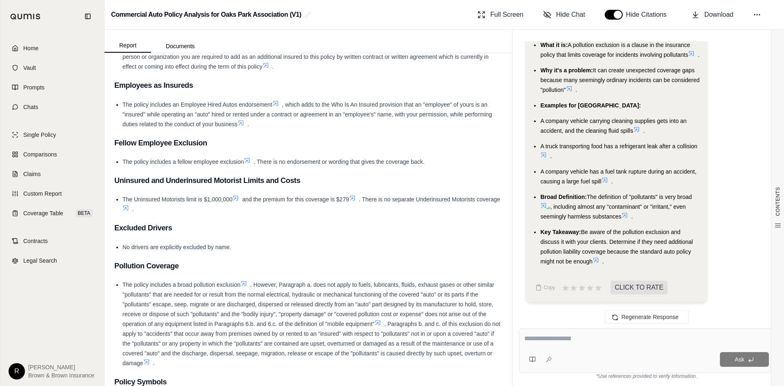
scroll to position [817, 0]
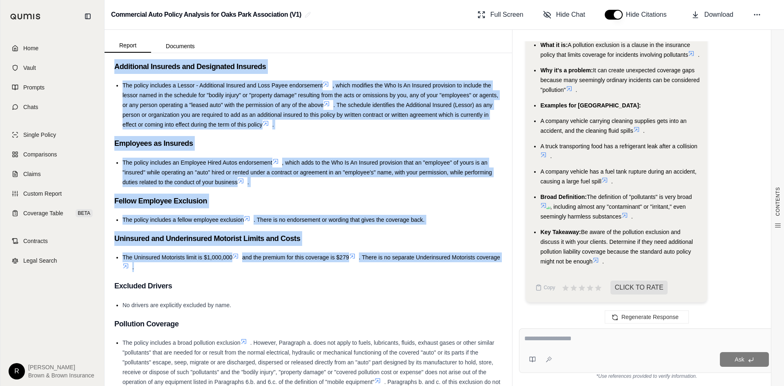
drag, startPoint x: 109, startPoint y: 85, endPoint x: 308, endPoint y: 283, distance: 280.2
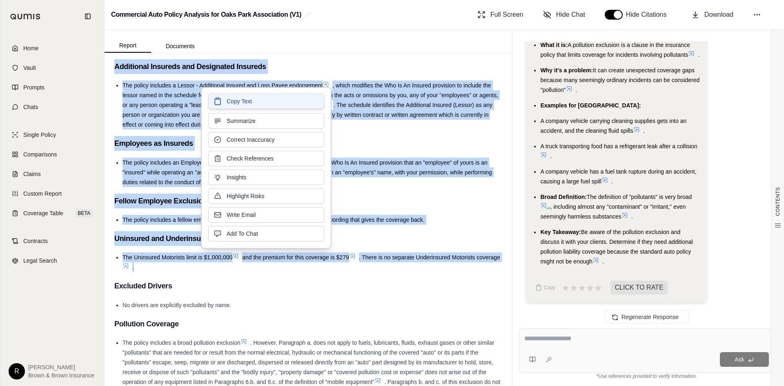
click at [239, 99] on span "Copy Text" at bounding box center [239, 101] width 25 height 8
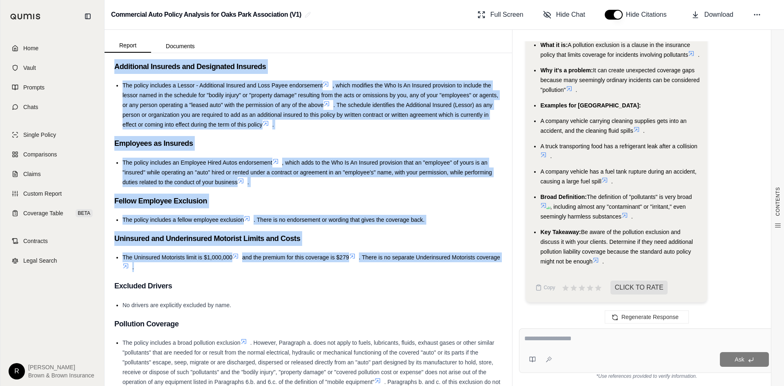
click at [227, 151] on h3 "Employees as Insureds" at bounding box center [308, 143] width 388 height 15
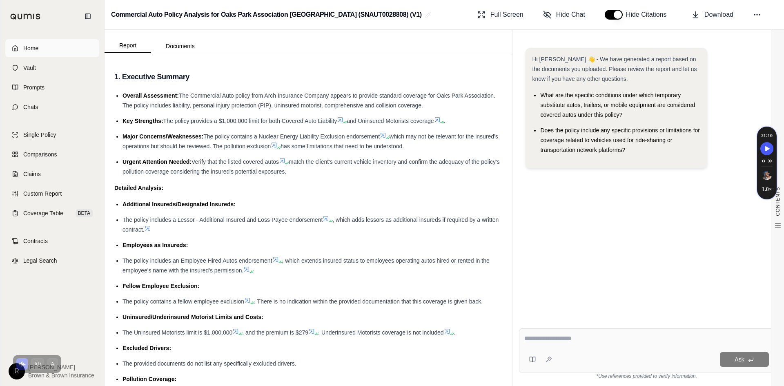
click at [56, 44] on link "Home" at bounding box center [52, 48] width 94 height 18
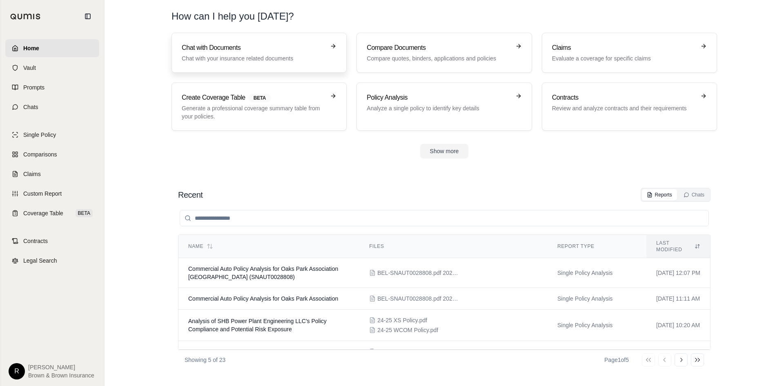
click at [257, 54] on div "Chat with Documents Chat with your insurance related documents" at bounding box center [253, 53] width 143 height 20
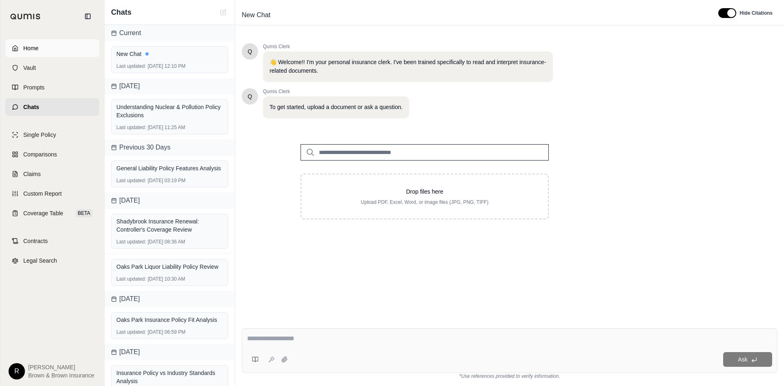
click at [60, 45] on link "Home" at bounding box center [52, 48] width 94 height 18
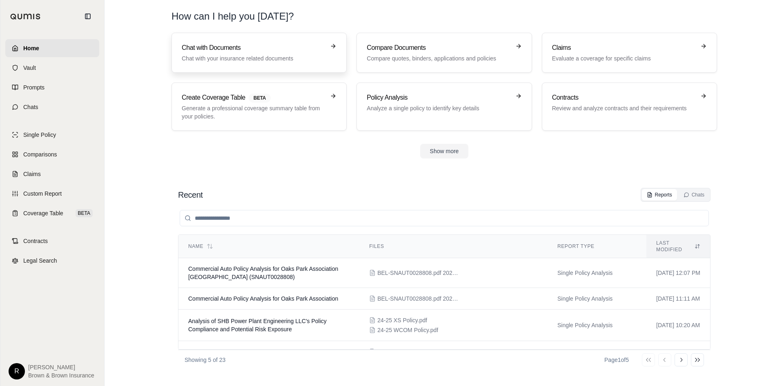
click at [240, 51] on h3 "Chat with Documents" at bounding box center [253, 48] width 143 height 10
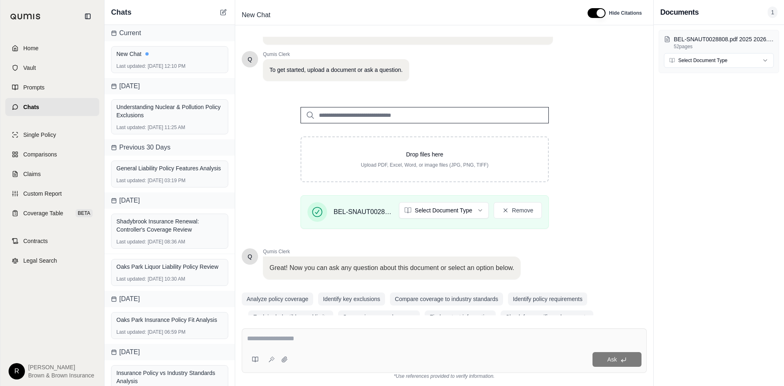
scroll to position [55, 0]
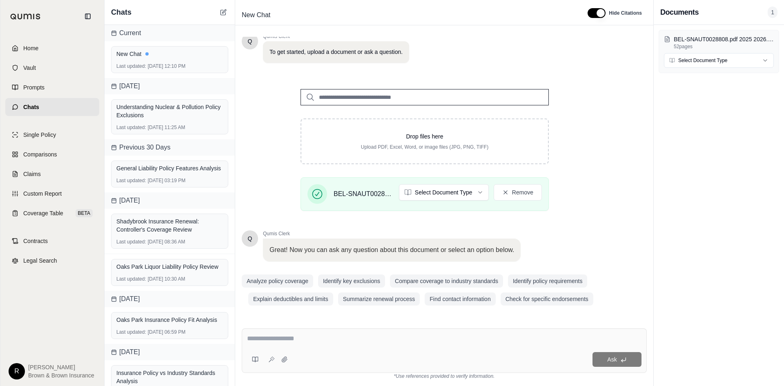
click at [280, 330] on div "Ask" at bounding box center [444, 350] width 405 height 45
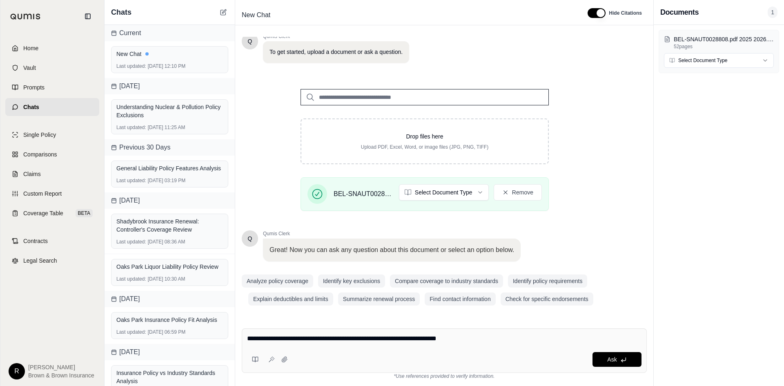
type textarea "**********"
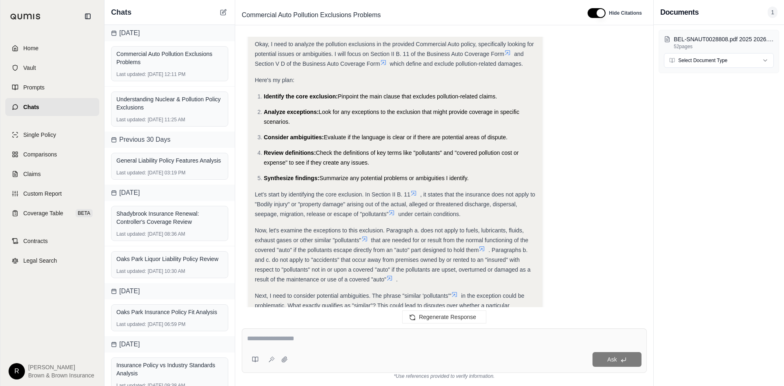
scroll to position [0, 0]
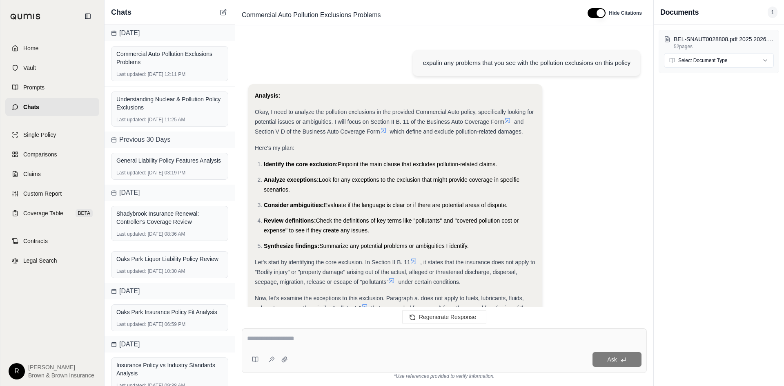
click at [508, 122] on icon at bounding box center [508, 120] width 7 height 7
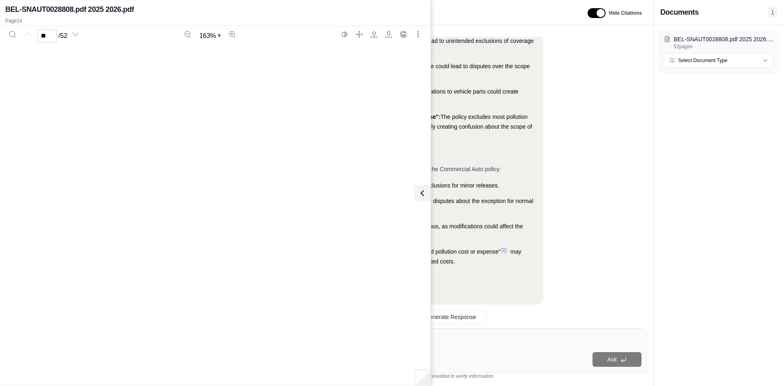
type input "**"
click at [418, 193] on icon at bounding box center [421, 193] width 10 height 10
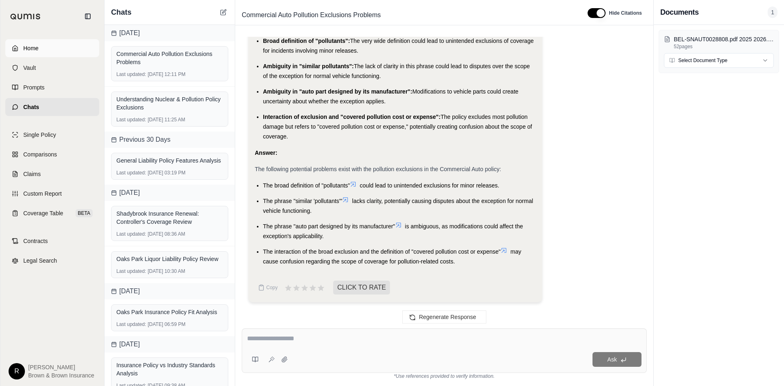
click at [62, 48] on link "Home" at bounding box center [52, 48] width 94 height 18
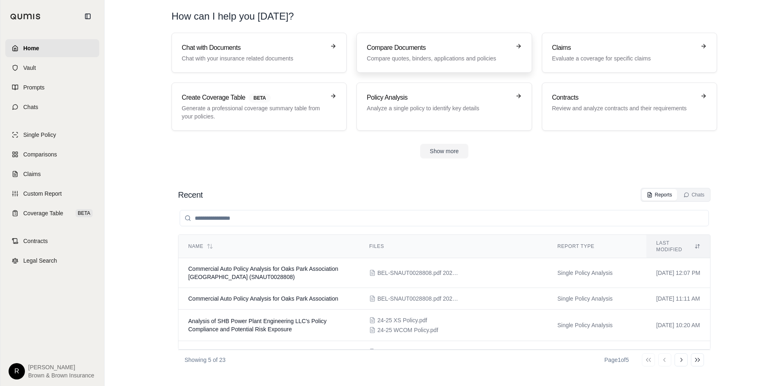
click at [408, 58] on p "Compare quotes, binders, applications and policies" at bounding box center [438, 58] width 143 height 8
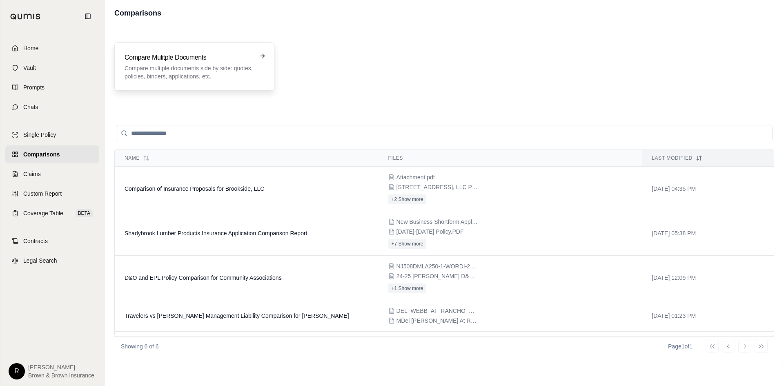
click at [213, 65] on p "Compare multiple documents side by side: quotes, policies, binders, application…" at bounding box center [189, 72] width 128 height 16
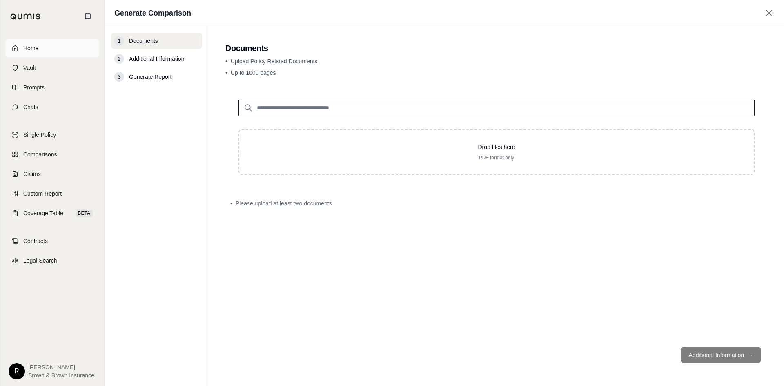
click at [54, 49] on link "Home" at bounding box center [52, 48] width 94 height 18
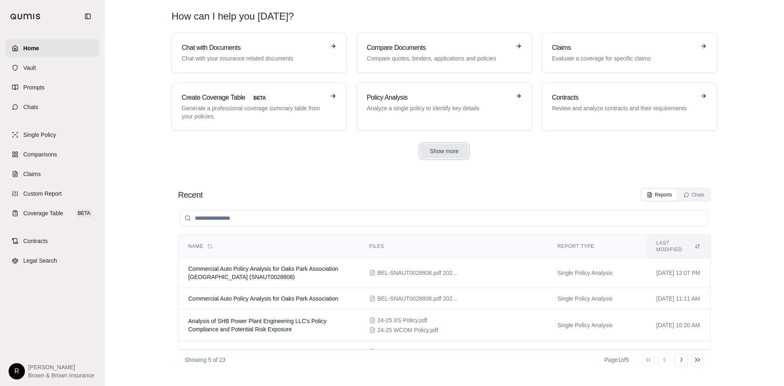
click at [450, 150] on button "Show more" at bounding box center [444, 151] width 49 height 15
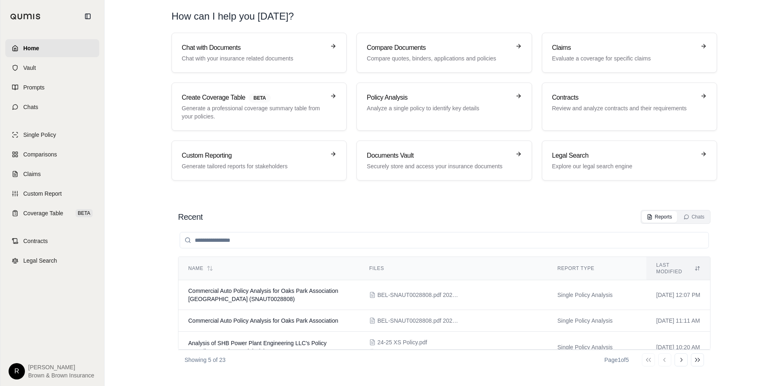
click at [12, 375] on html "Home Vault Prompts Chats Single Policy Comparisons Claims Custom Report Coverag…" at bounding box center [392, 223] width 784 height 447
click at [36, 353] on div "Log Out" at bounding box center [35, 352] width 67 height 13
